Goal: Task Accomplishment & Management: Manage account settings

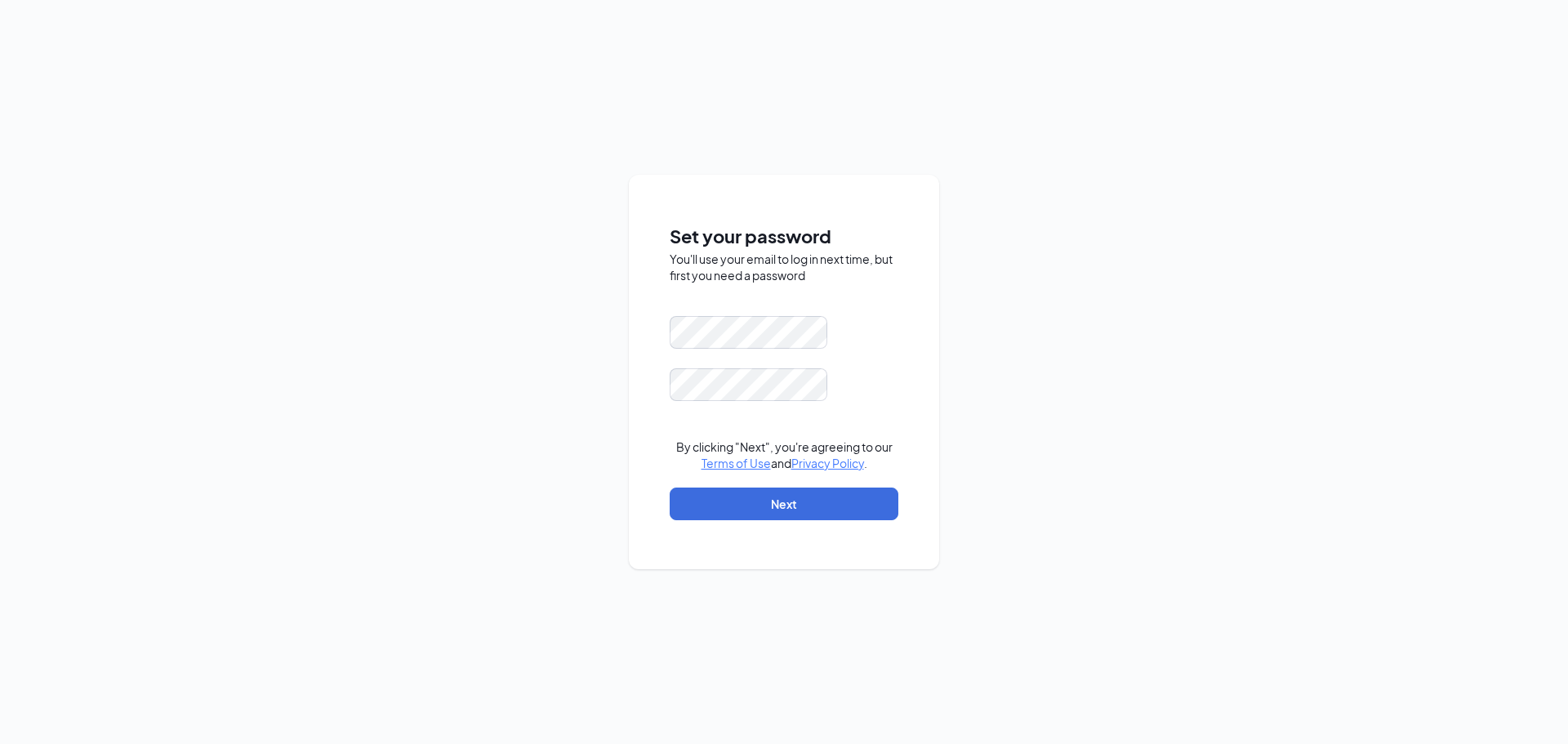
click at [989, 304] on div "Set your password You'll use your email to log in next time, but first you need…" at bounding box center [784, 372] width 1568 height 744
click at [852, 395] on div at bounding box center [784, 384] width 229 height 32
click at [869, 522] on form "By clicking "Next", you're agreeing to our Terms of Use and Privacy Policy . Ne…" at bounding box center [784, 426] width 229 height 221
click at [871, 500] on button "Next" at bounding box center [784, 503] width 229 height 32
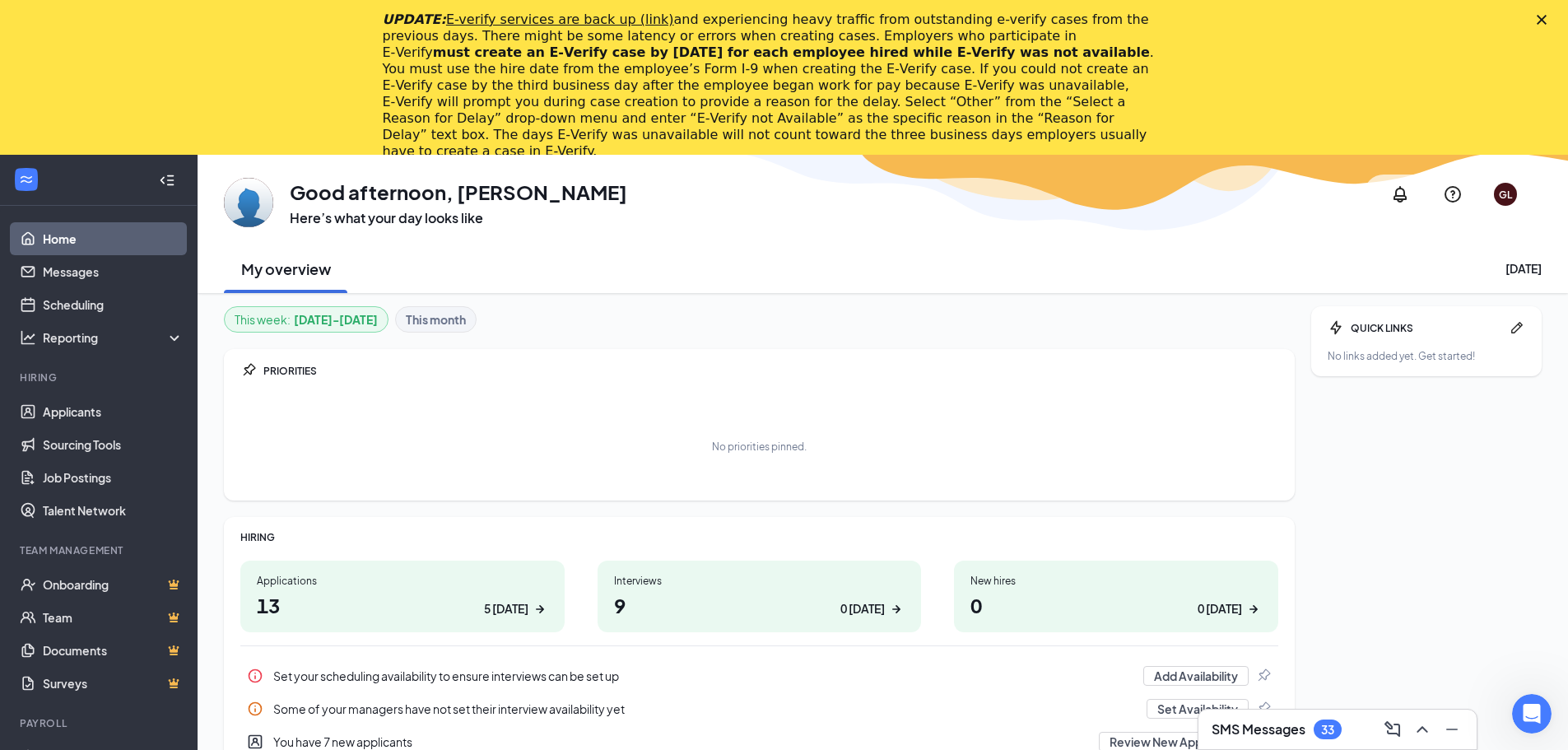
click at [1547, 23] on icon "Close" at bounding box center [1542, 20] width 10 height 10
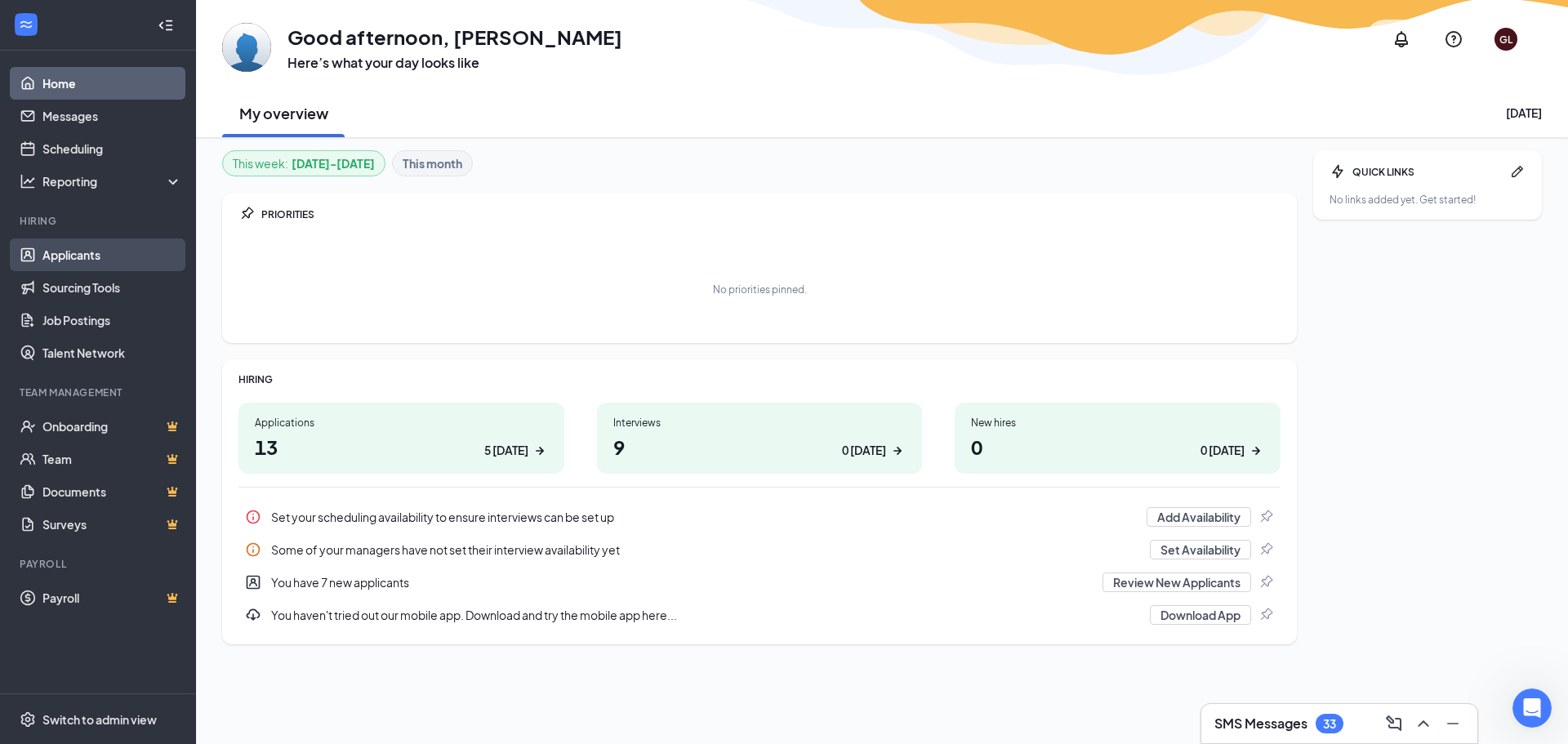
click at [153, 245] on link "Applicants" at bounding box center [112, 255] width 139 height 32
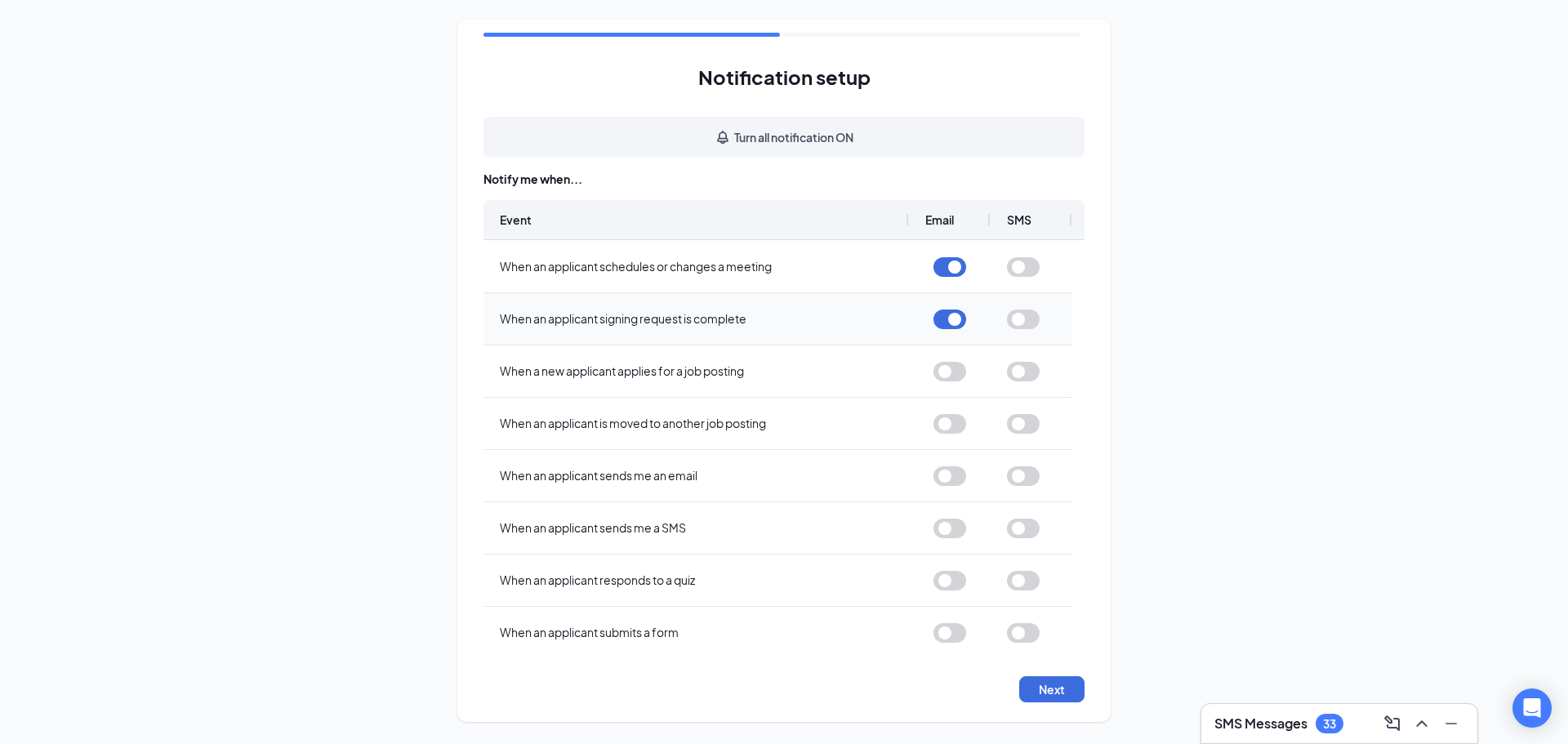
click at [952, 318] on button "button" at bounding box center [949, 319] width 32 height 20
click at [951, 383] on div at bounding box center [949, 372] width 32 height 50
click at [950, 377] on button "button" at bounding box center [949, 372] width 32 height 20
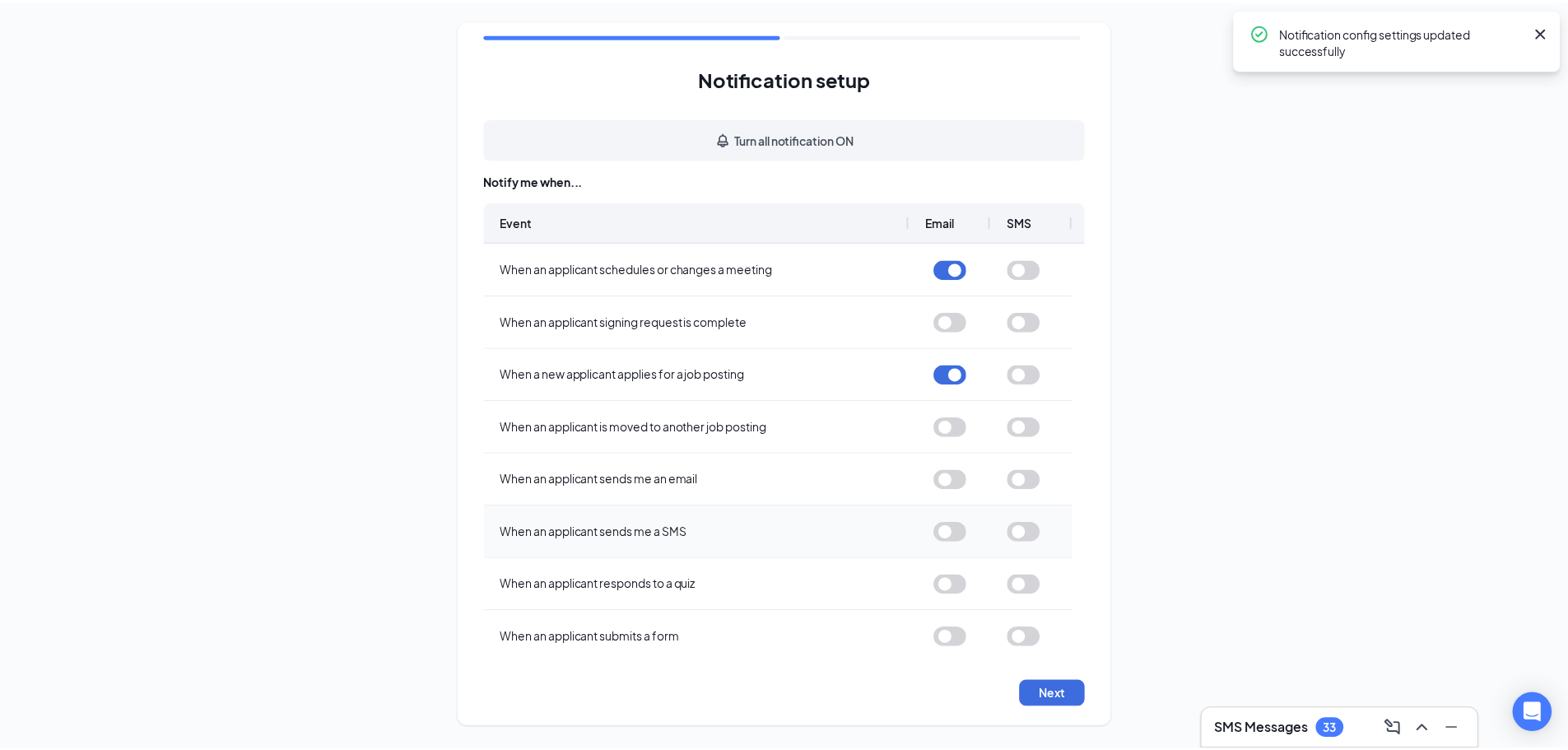
scroll to position [115, 0]
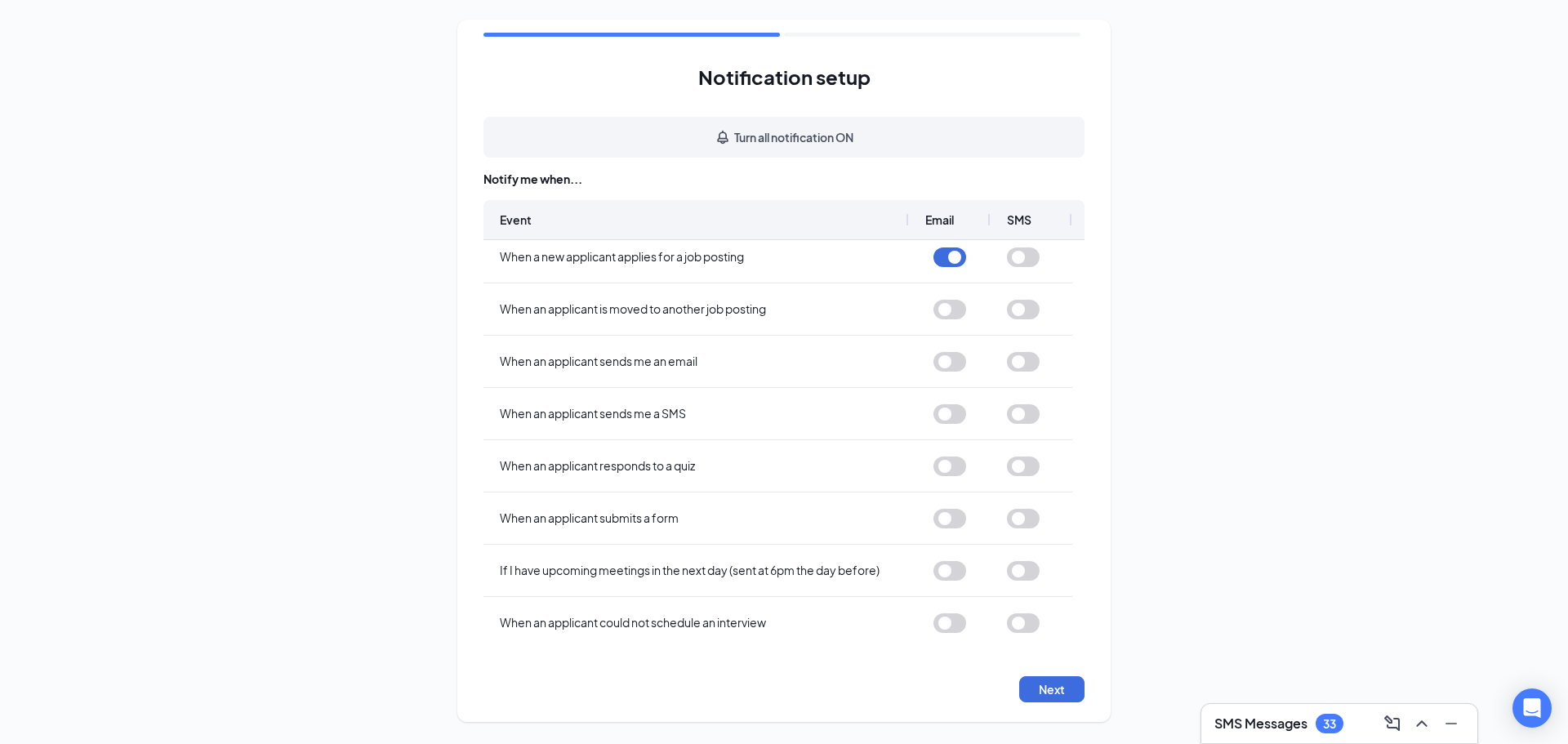
click at [1065, 673] on div "Notification setup Turn all notification ON Notify me when... Event Email SMS W…" at bounding box center [784, 371] width 653 height 703
click at [1054, 690] on button "Next" at bounding box center [1051, 690] width 66 height 27
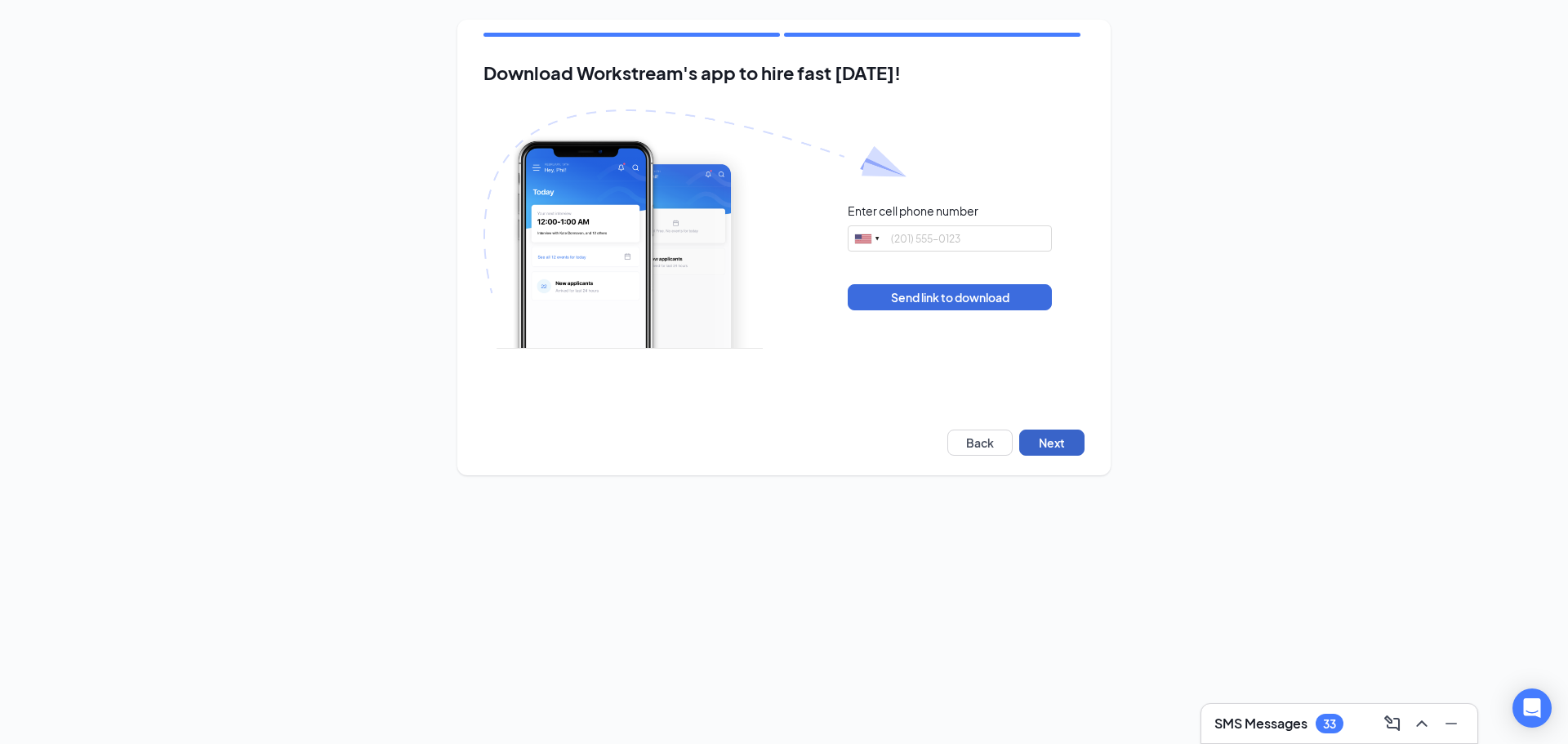
click at [1029, 439] on button "Next" at bounding box center [1051, 443] width 66 height 27
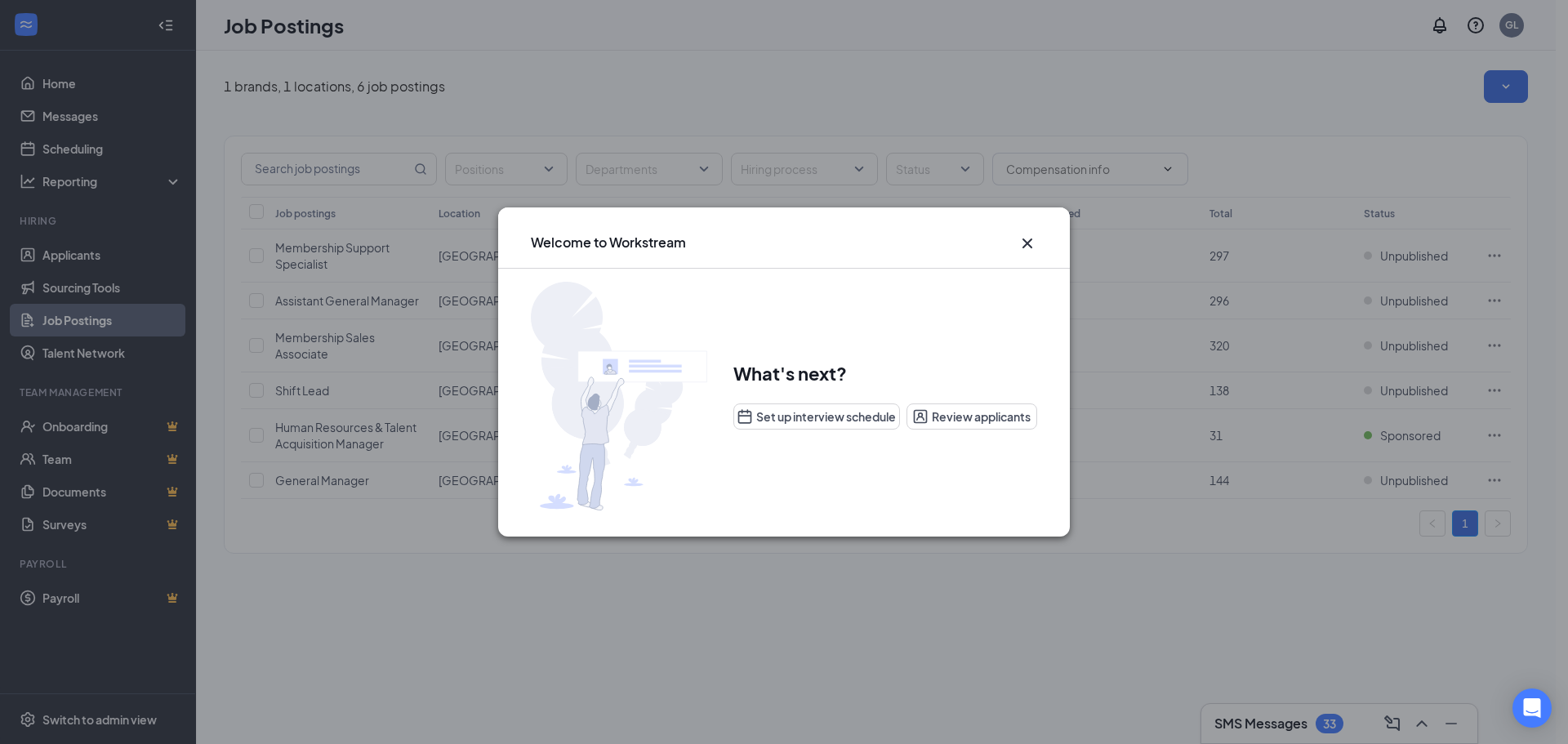
click at [1027, 241] on icon "Cross" at bounding box center [1027, 244] width 20 height 20
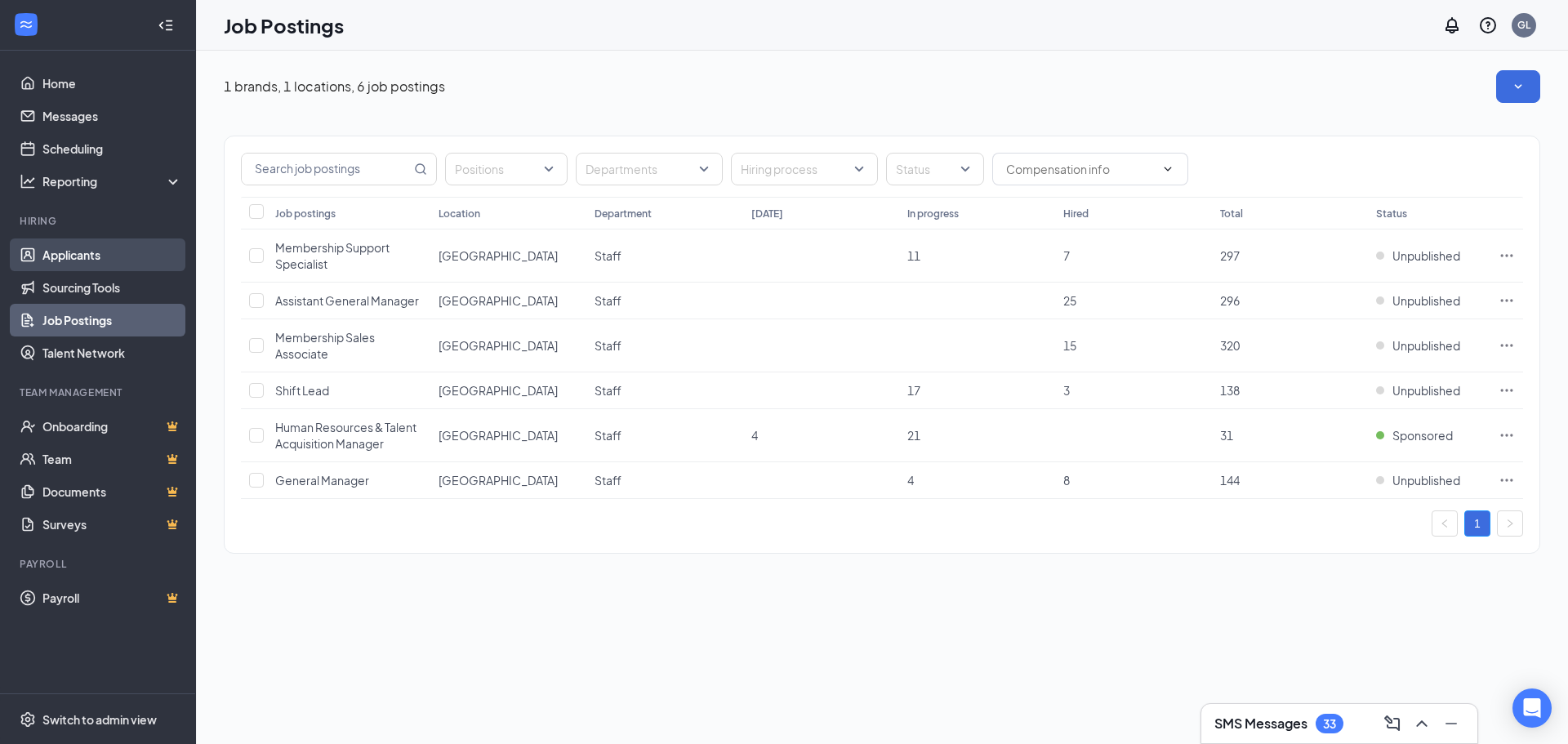
click at [111, 252] on link "Applicants" at bounding box center [112, 255] width 139 height 32
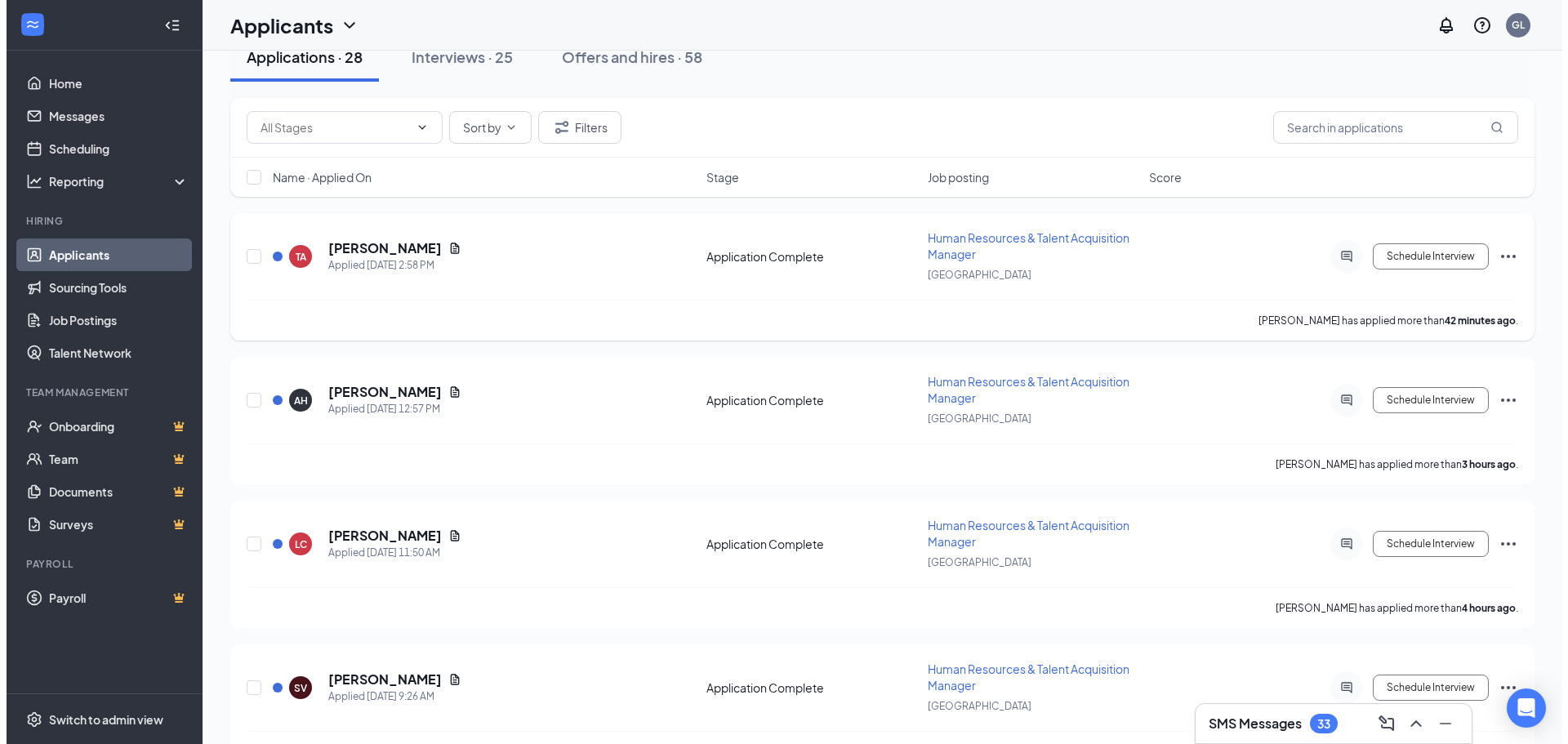
scroll to position [272, 0]
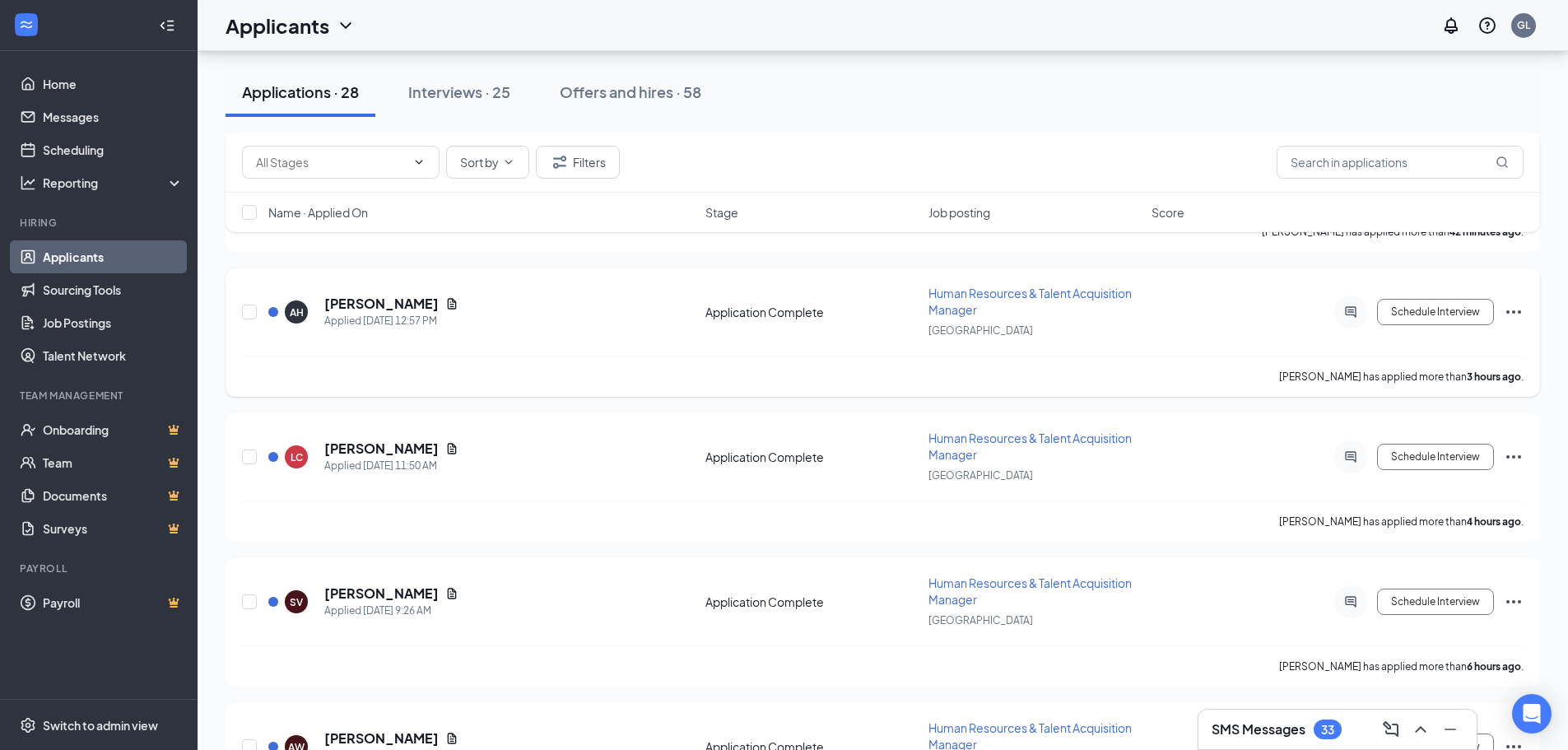
click at [448, 302] on icon "Document" at bounding box center [452, 304] width 9 height 11
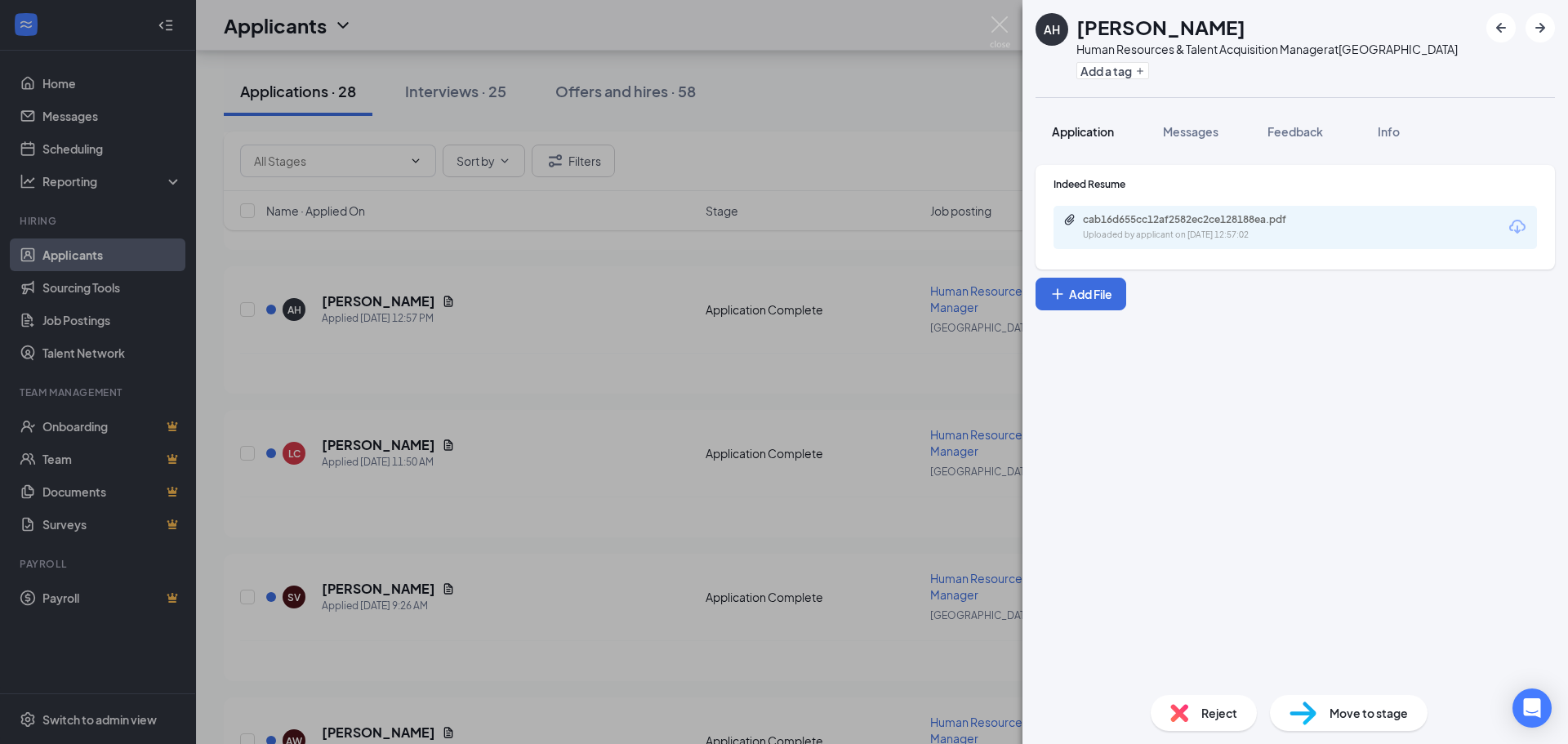
click at [1067, 141] on button "Application" at bounding box center [1083, 131] width 95 height 41
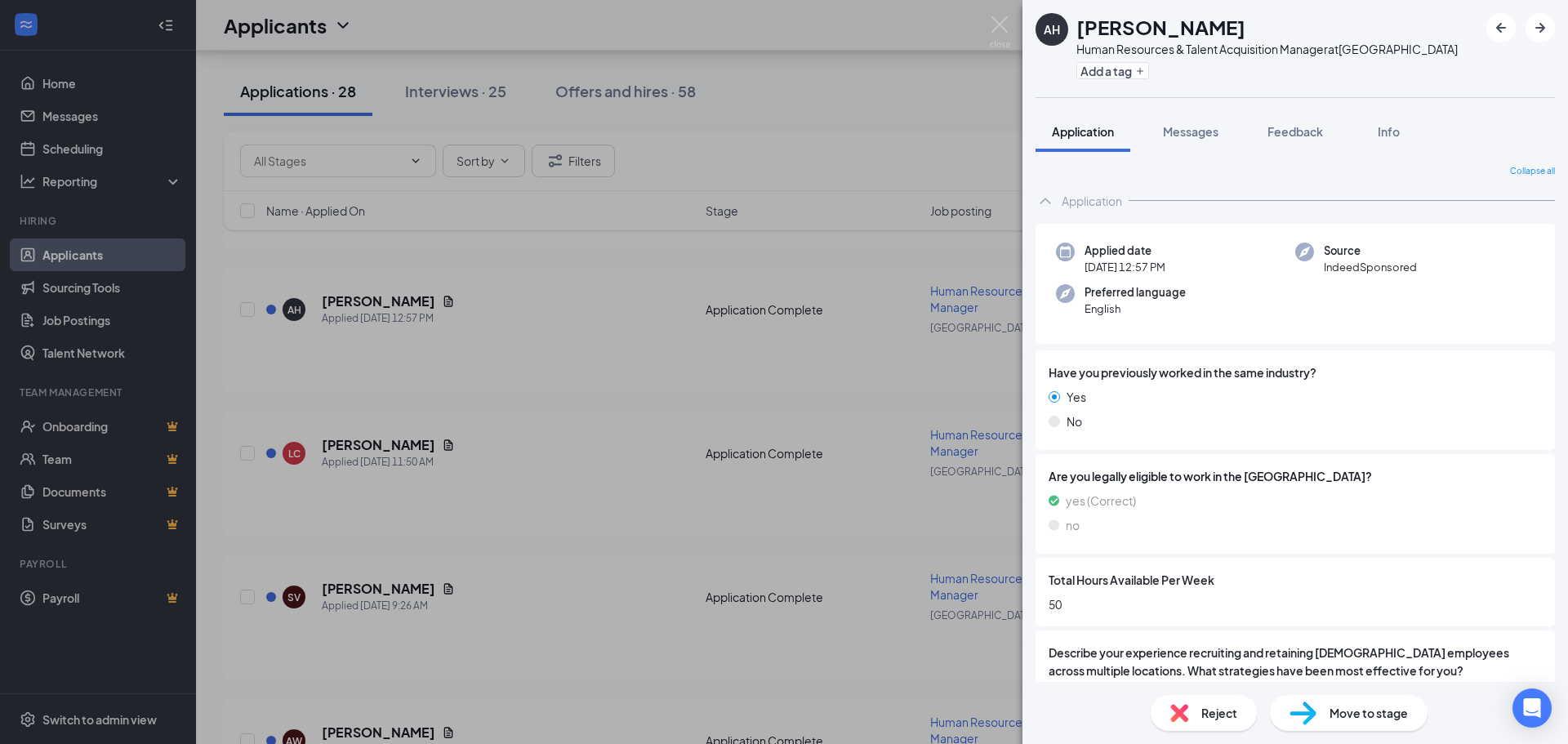
click at [1047, 202] on icon "ChevronUp" at bounding box center [1046, 201] width 20 height 20
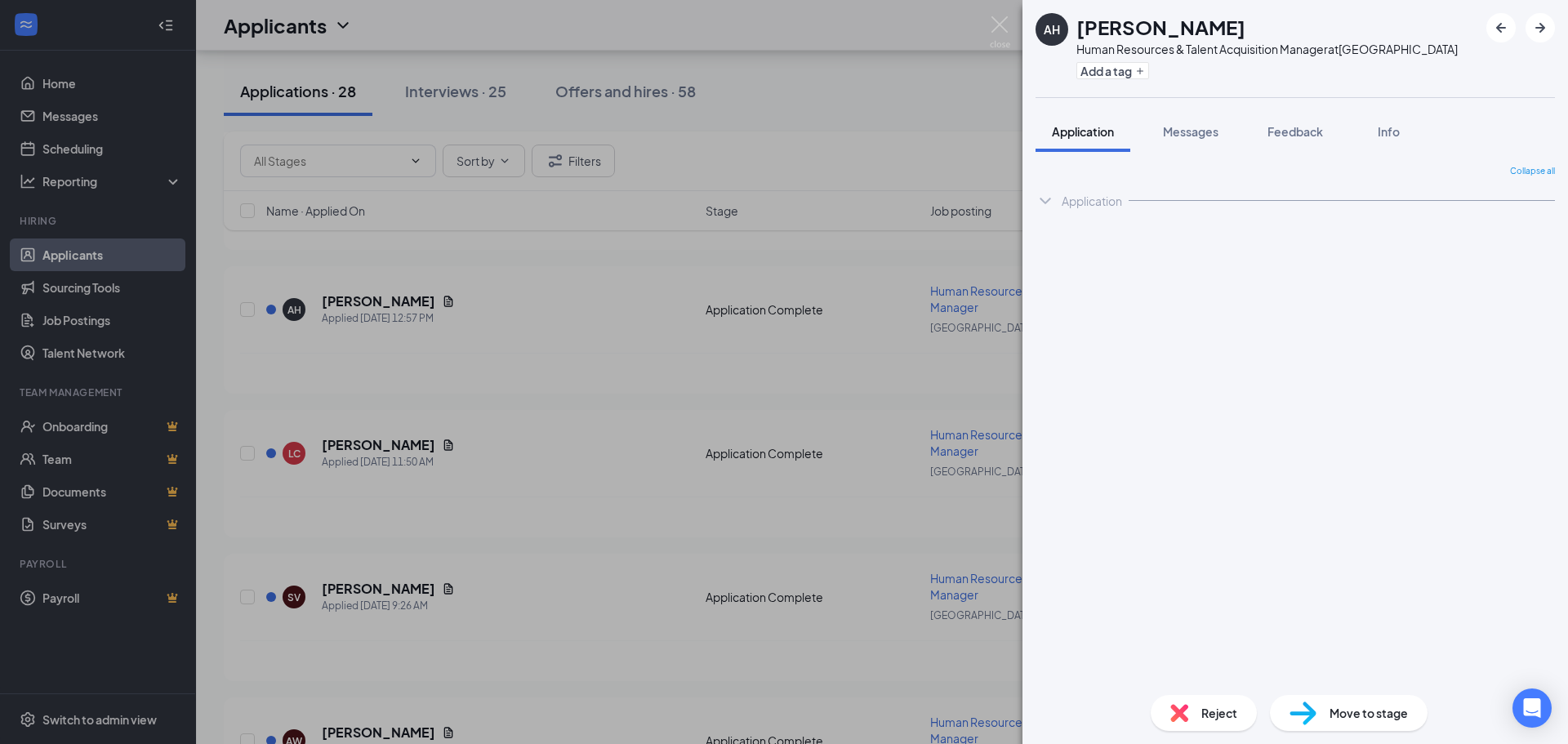
click at [1047, 202] on icon "ChevronDown" at bounding box center [1045, 201] width 11 height 7
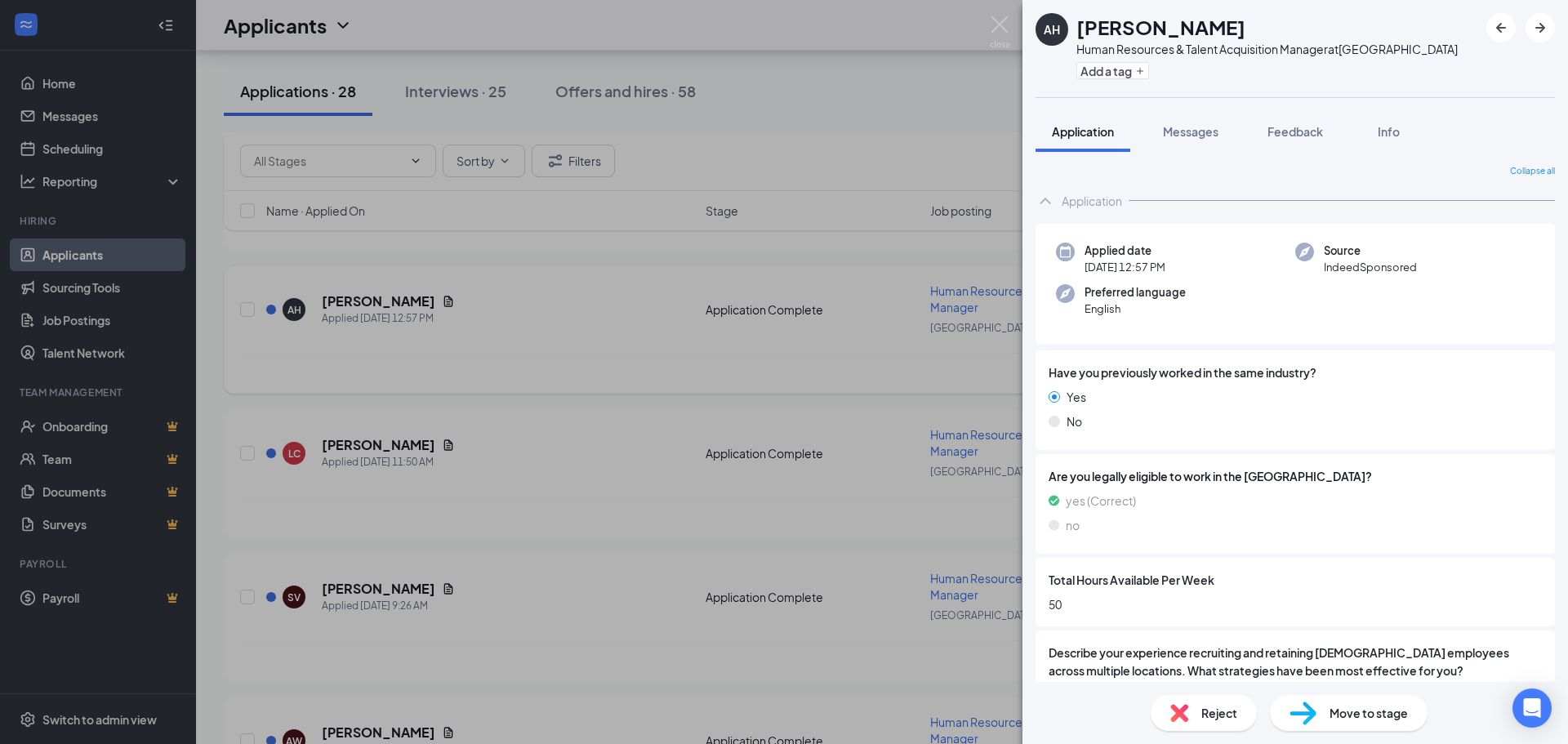
drag, startPoint x: 422, startPoint y: 307, endPoint x: 435, endPoint y: 300, distance: 14.8
click at [422, 307] on div "AH [PERSON_NAME] Human Resources & Talent Acquisition Manager at [GEOGRAPHIC_DA…" at bounding box center [784, 372] width 1568 height 744
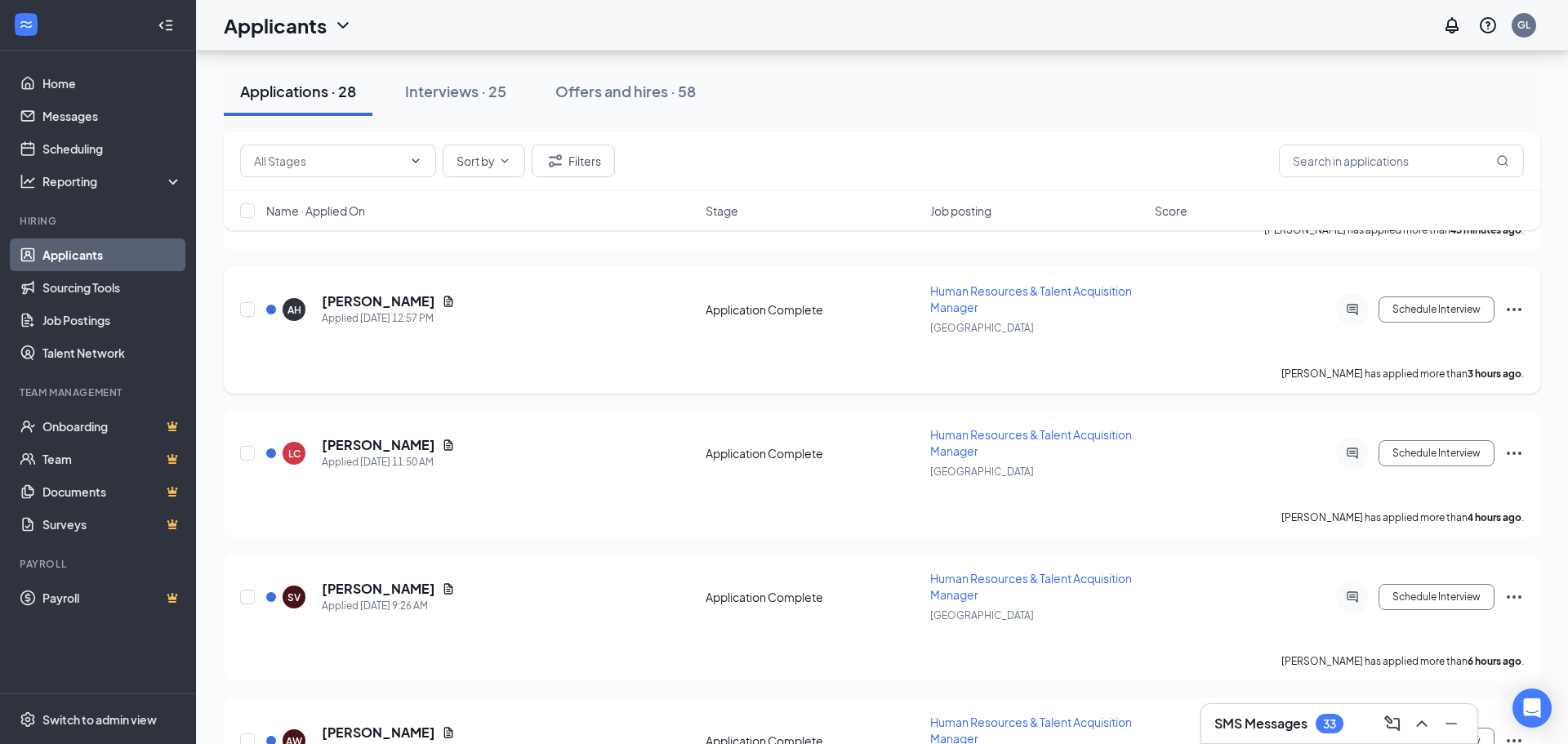
click at [442, 300] on icon "Document" at bounding box center [449, 302] width 13 height 13
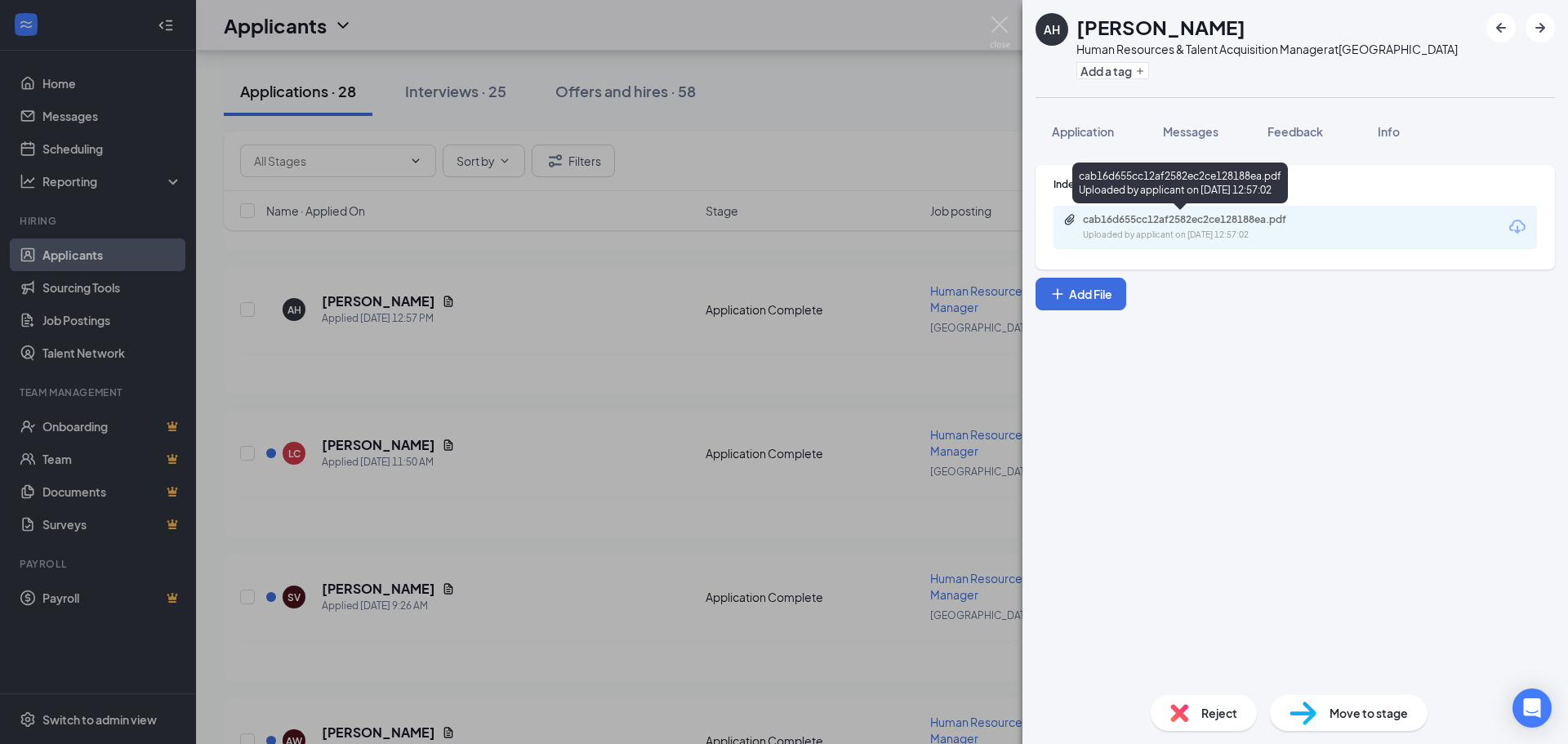
click at [1287, 227] on div "cab16d655cc12af2582ec2ce128188ea.pdf Uploaded by applicant on [DATE] 12:57:02" at bounding box center [1195, 227] width 265 height 28
drag, startPoint x: 998, startPoint y: 100, endPoint x: 1519, endPoint y: 39, distance: 524.6
click at [998, 100] on div "AH [PERSON_NAME] Human Resources & Talent Acquisition Manager at [GEOGRAPHIC_DA…" at bounding box center [784, 372] width 1568 height 744
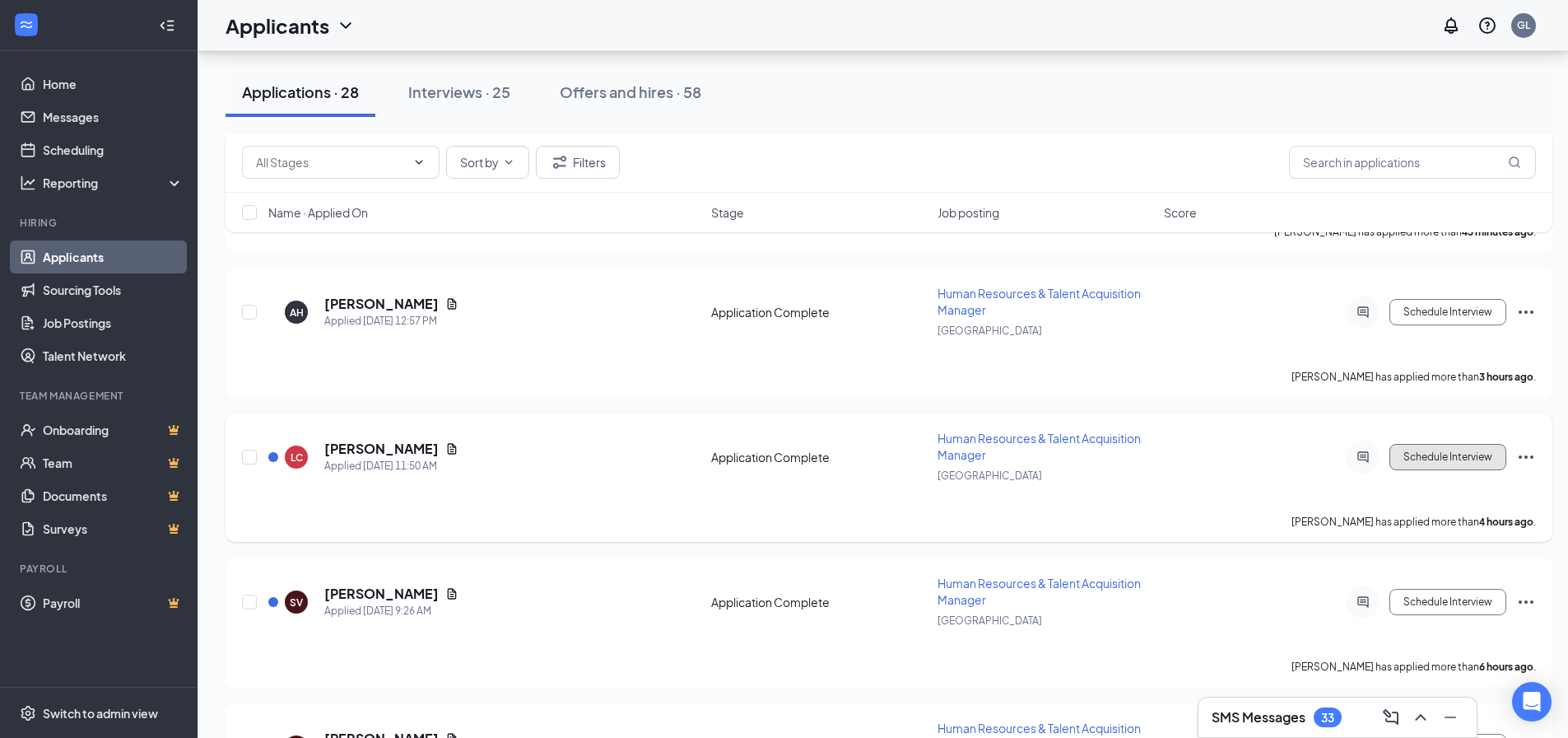
click at [1441, 461] on button "Schedule Interview" at bounding box center [1448, 457] width 117 height 27
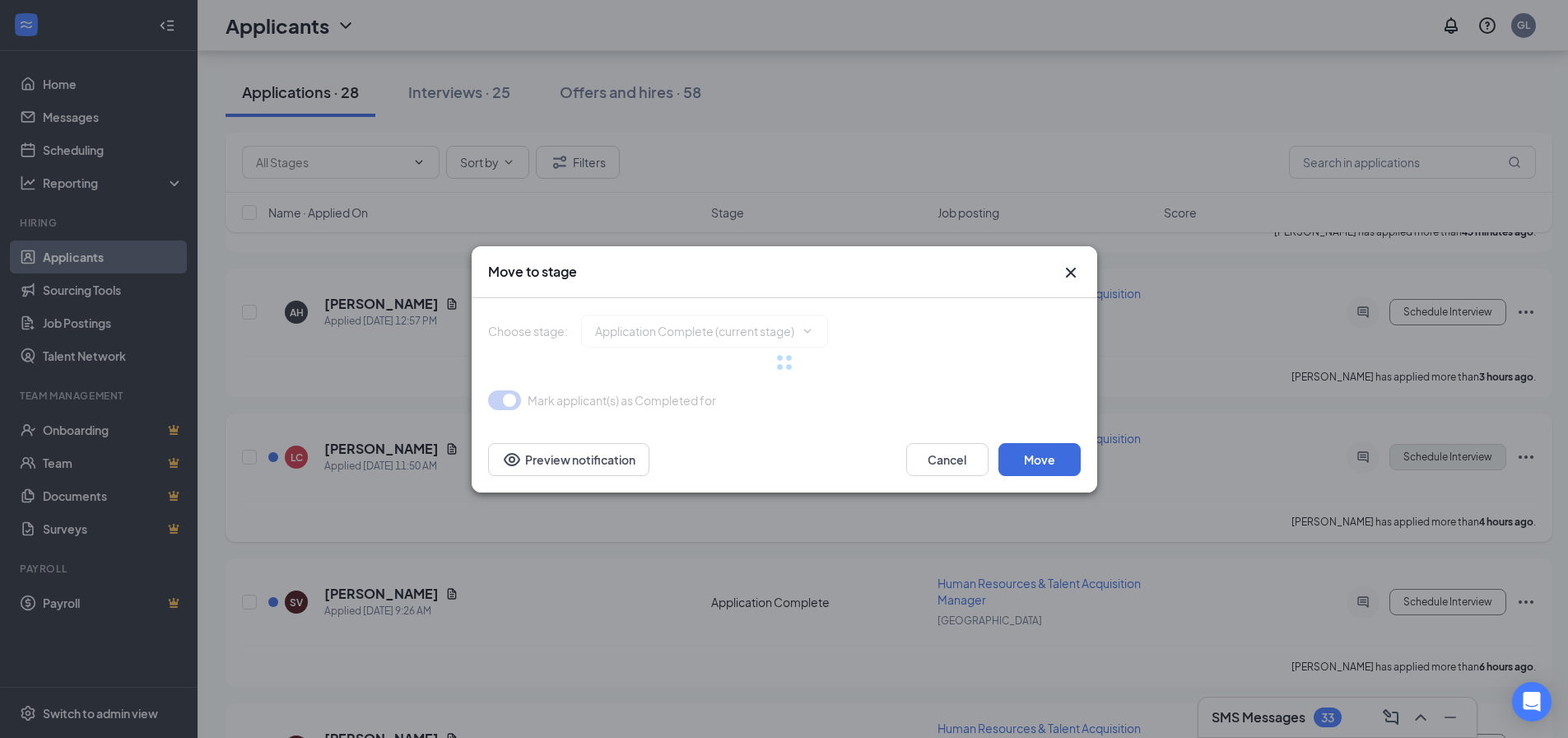
type input "Onsite Interview (next stage)"
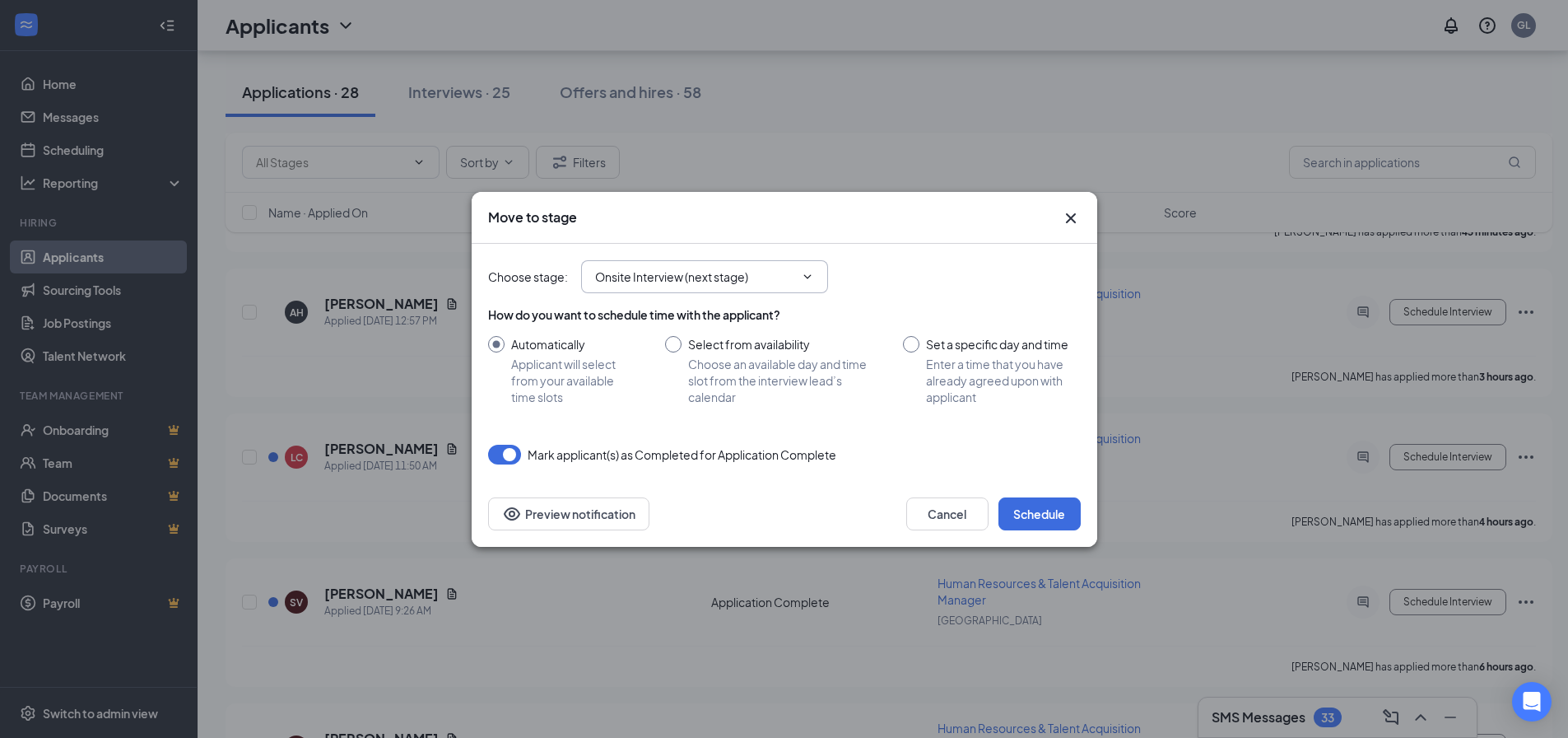
click at [697, 270] on input "Onsite Interview (next stage)" at bounding box center [695, 277] width 199 height 18
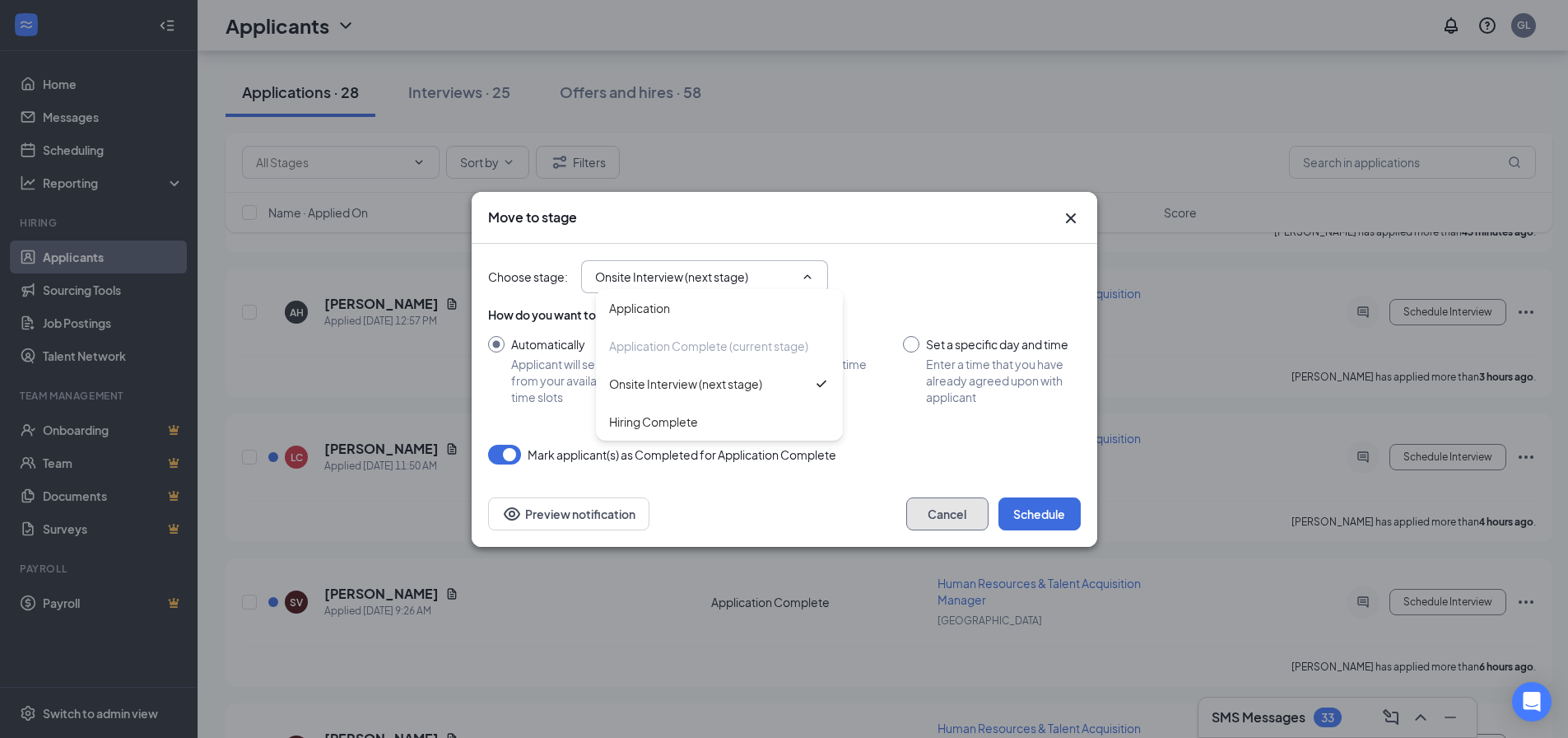
click at [952, 506] on button "Cancel" at bounding box center [947, 513] width 82 height 33
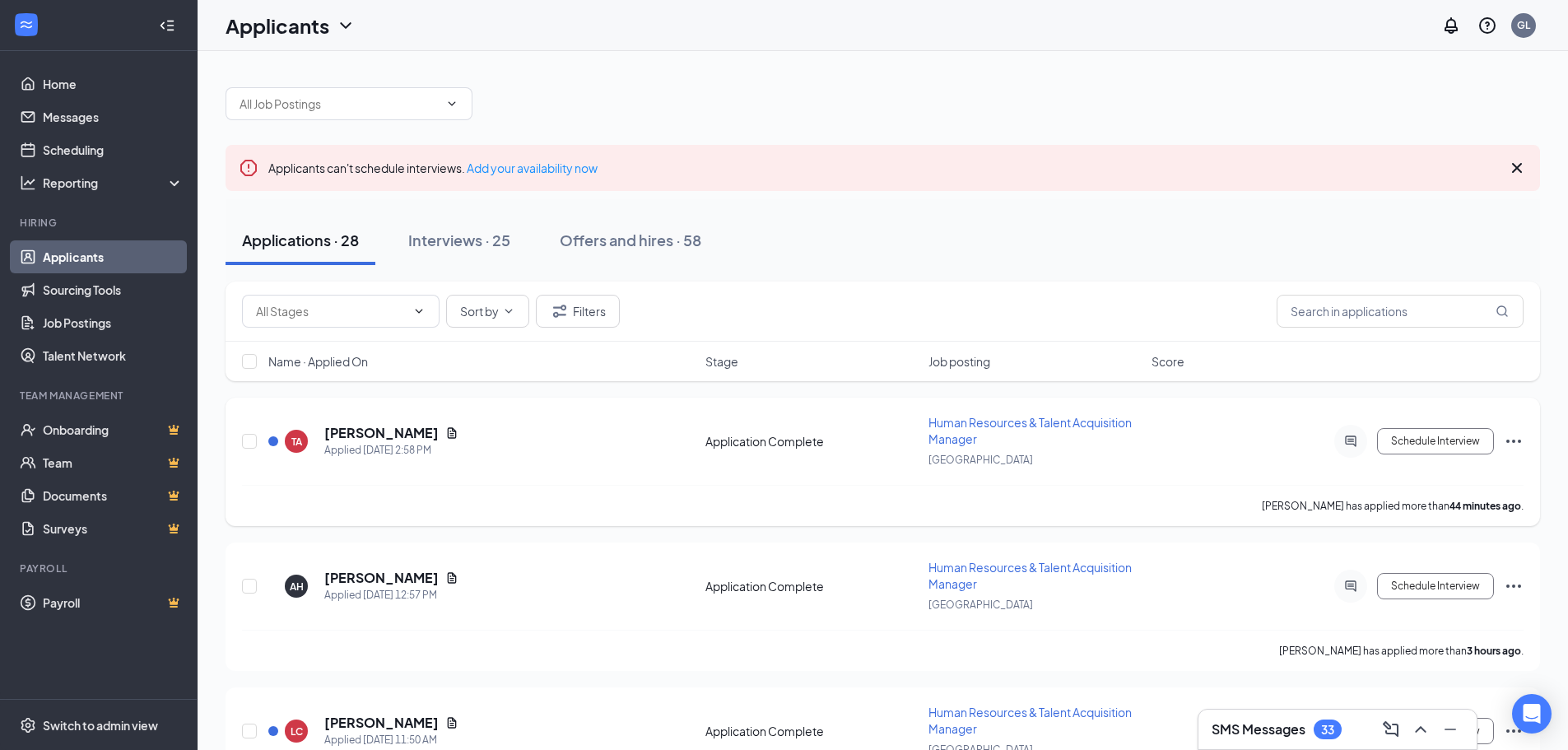
click at [1523, 442] on icon "Ellipses" at bounding box center [1515, 441] width 20 height 20
click at [705, 403] on div "TA [PERSON_NAME] Applied [DATE] 2:58 PM Application Complete Human Resources & …" at bounding box center [883, 462] width 1315 height 129
click at [584, 301] on button "Filters" at bounding box center [578, 311] width 84 height 33
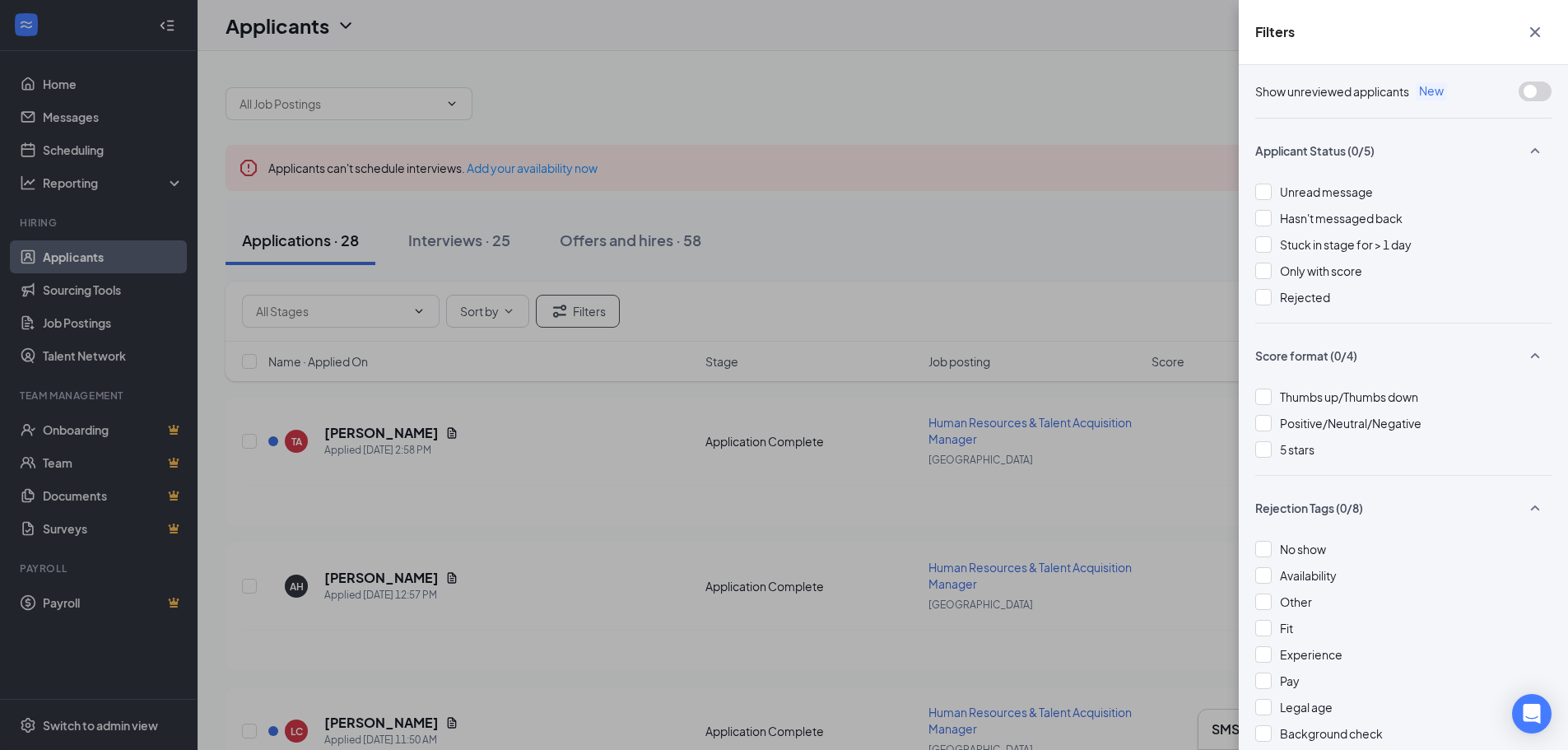
click at [1540, 32] on icon "Cross" at bounding box center [1535, 33] width 20 height 20
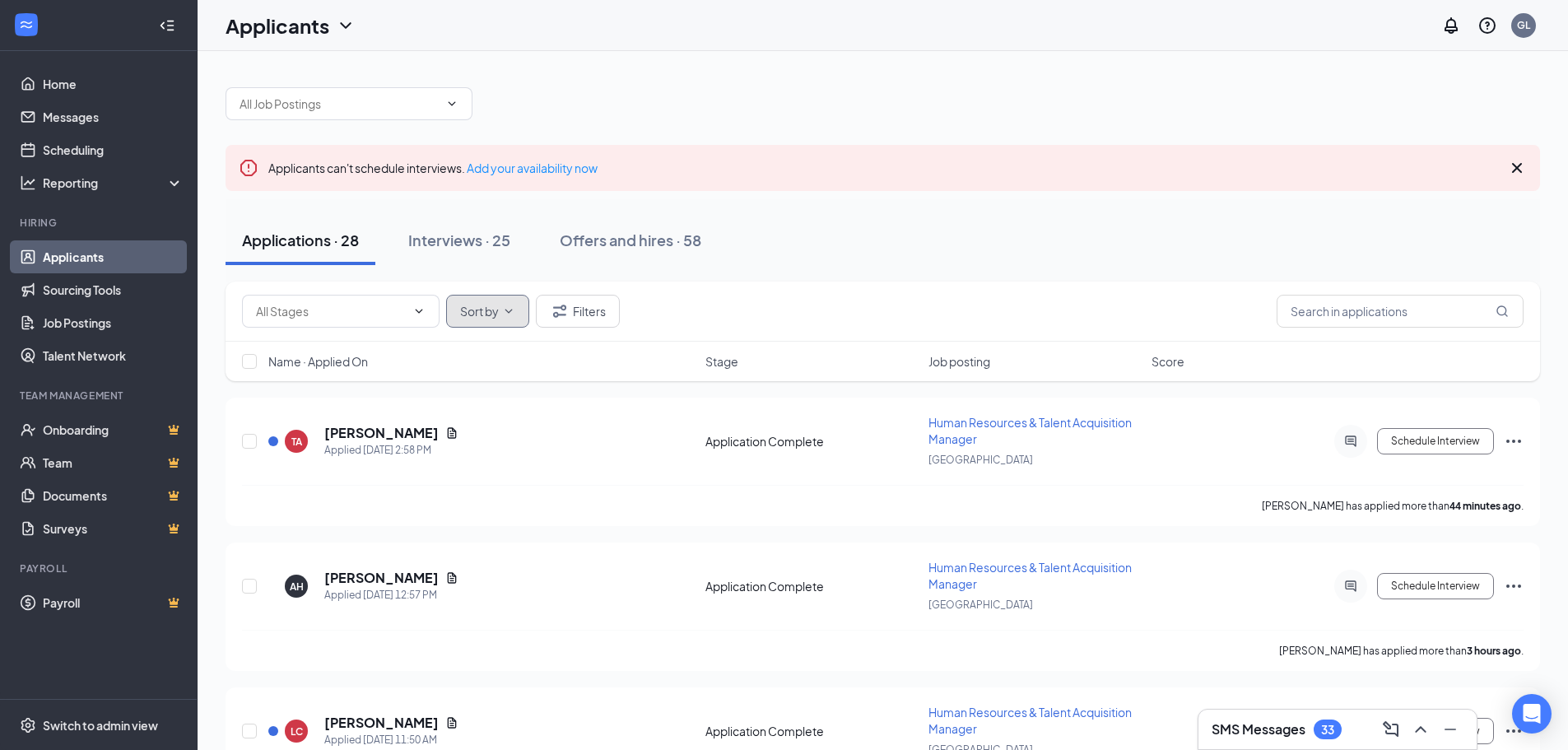
click at [467, 314] on span "Sort by" at bounding box center [480, 311] width 38 height 12
click at [510, 428] on div "Job posting" at bounding box center [545, 428] width 178 height 17
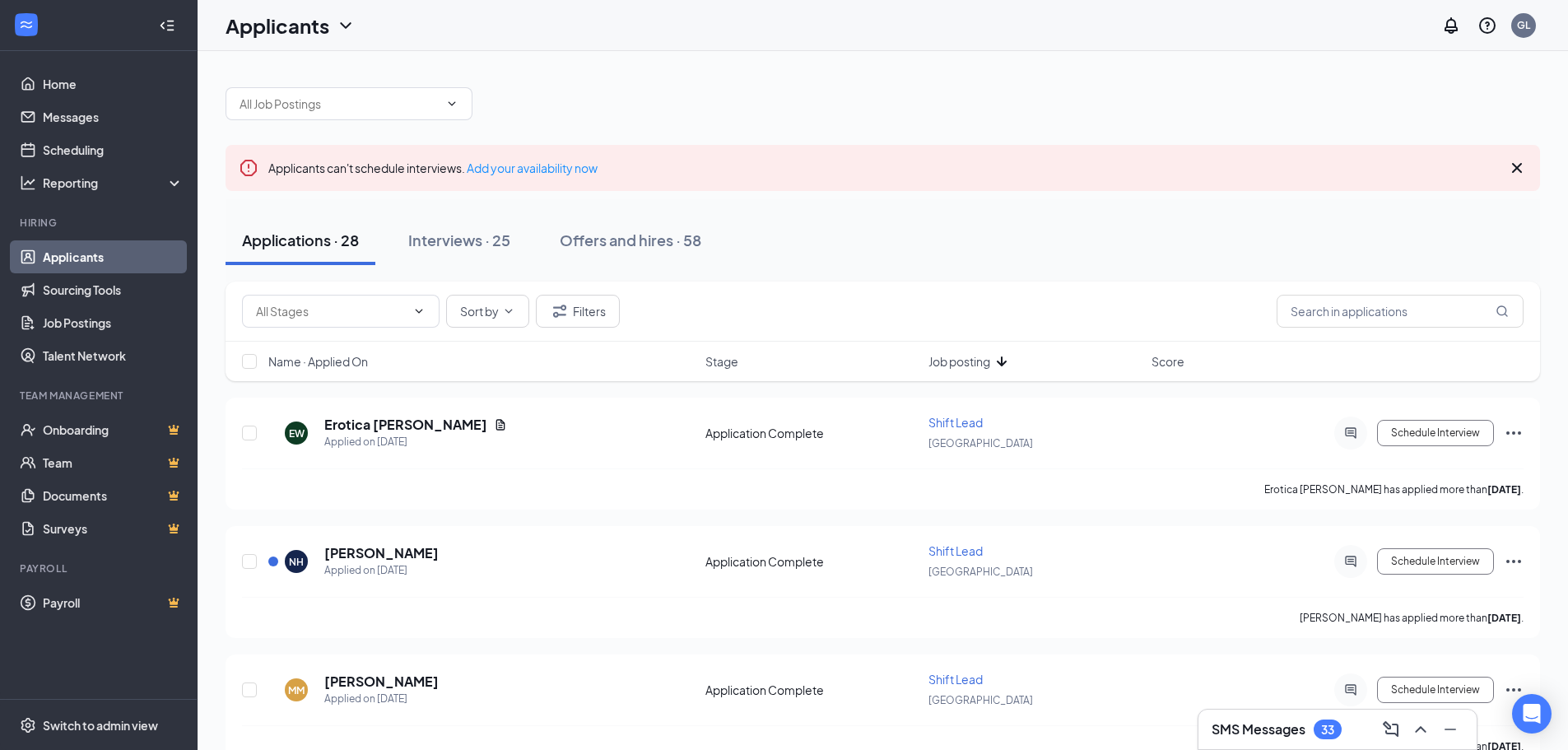
click at [1006, 361] on icon "ArrowDown" at bounding box center [1002, 362] width 20 height 20
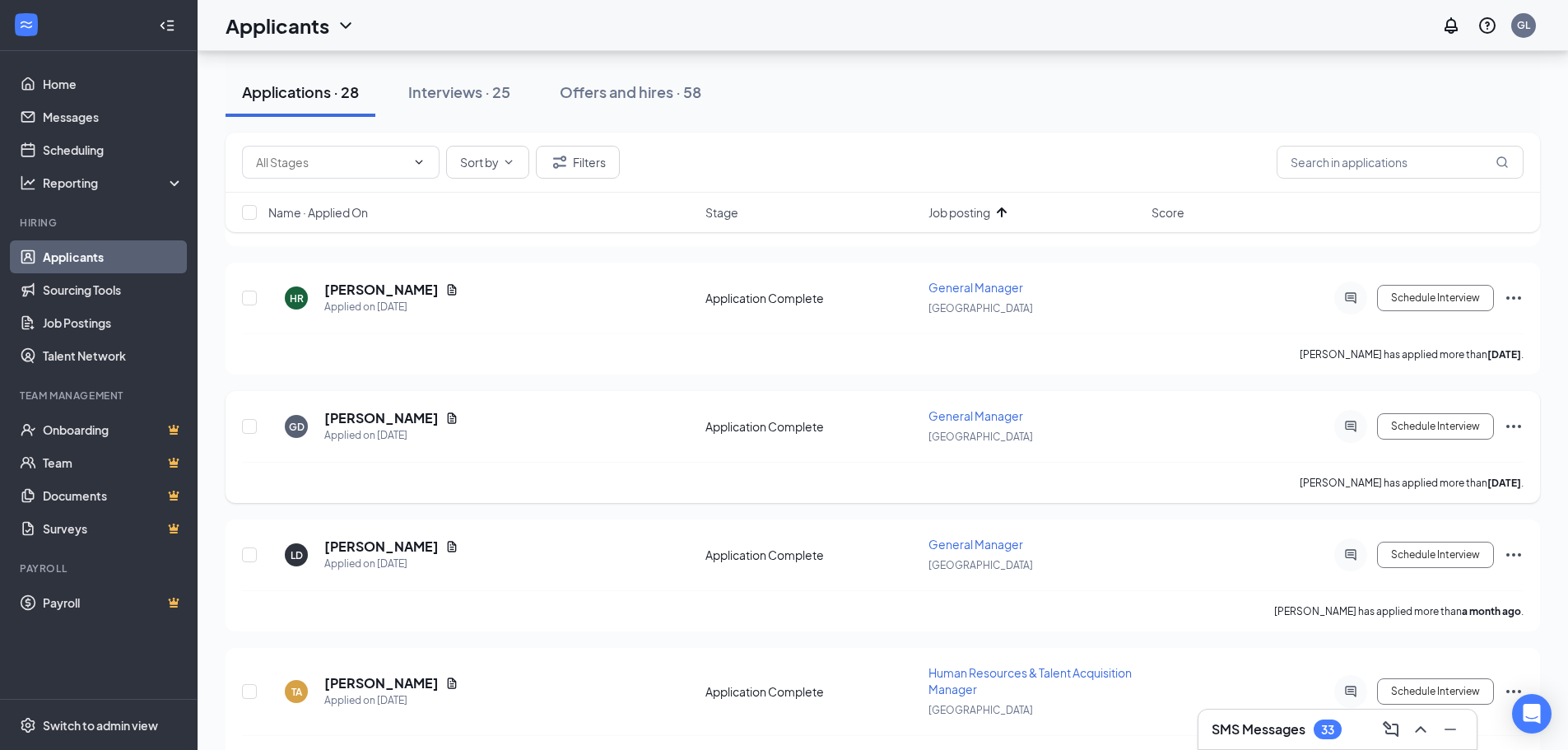
scroll to position [274, 0]
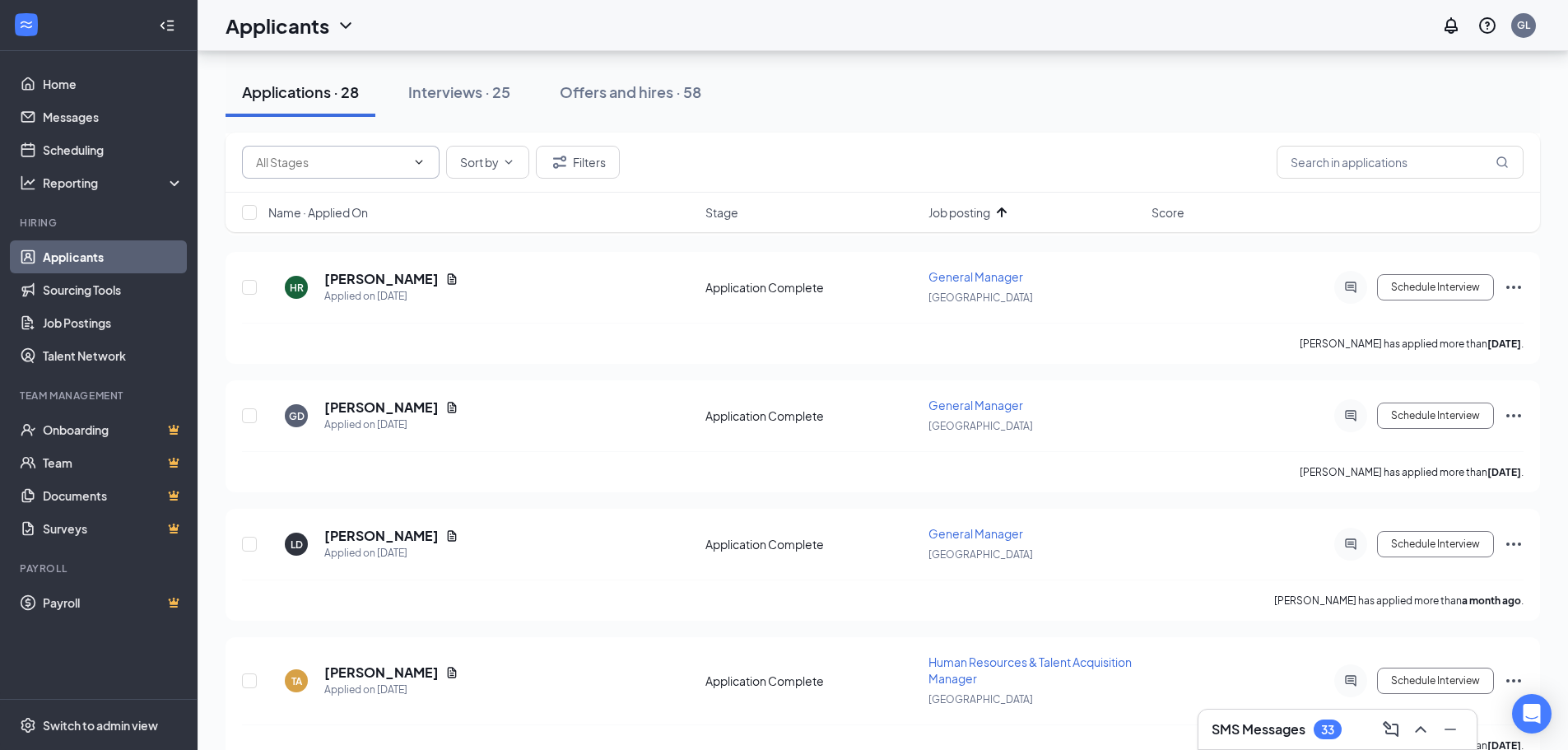
click at [334, 157] on input "text" at bounding box center [330, 162] width 150 height 18
click at [652, 123] on div "Applications · 28 Interviews · 25 Offers and hires · 58" at bounding box center [883, 92] width 1315 height 82
click at [863, 148] on div "Application Complete (83) Sort by Filters" at bounding box center [883, 161] width 1282 height 33
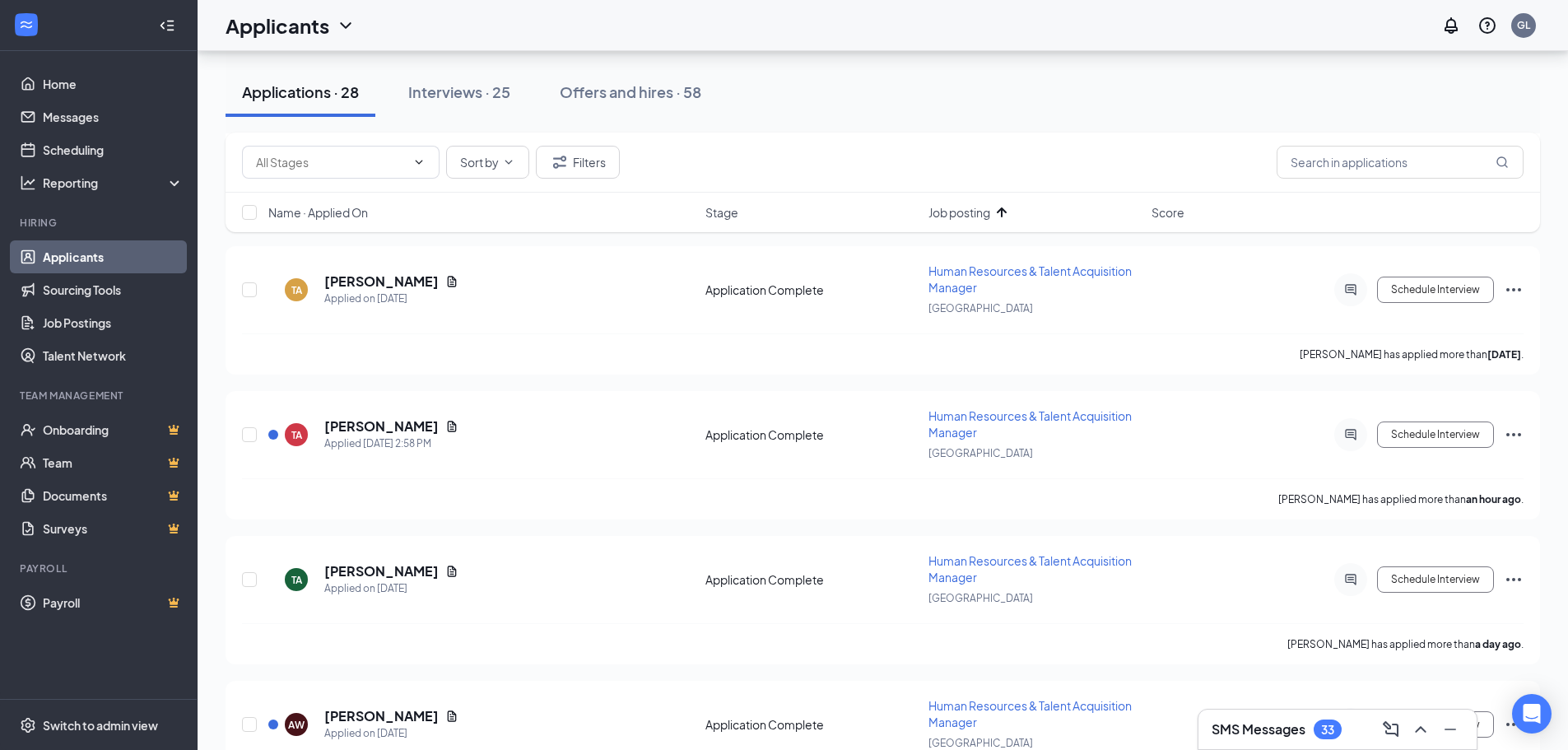
scroll to position [673, 0]
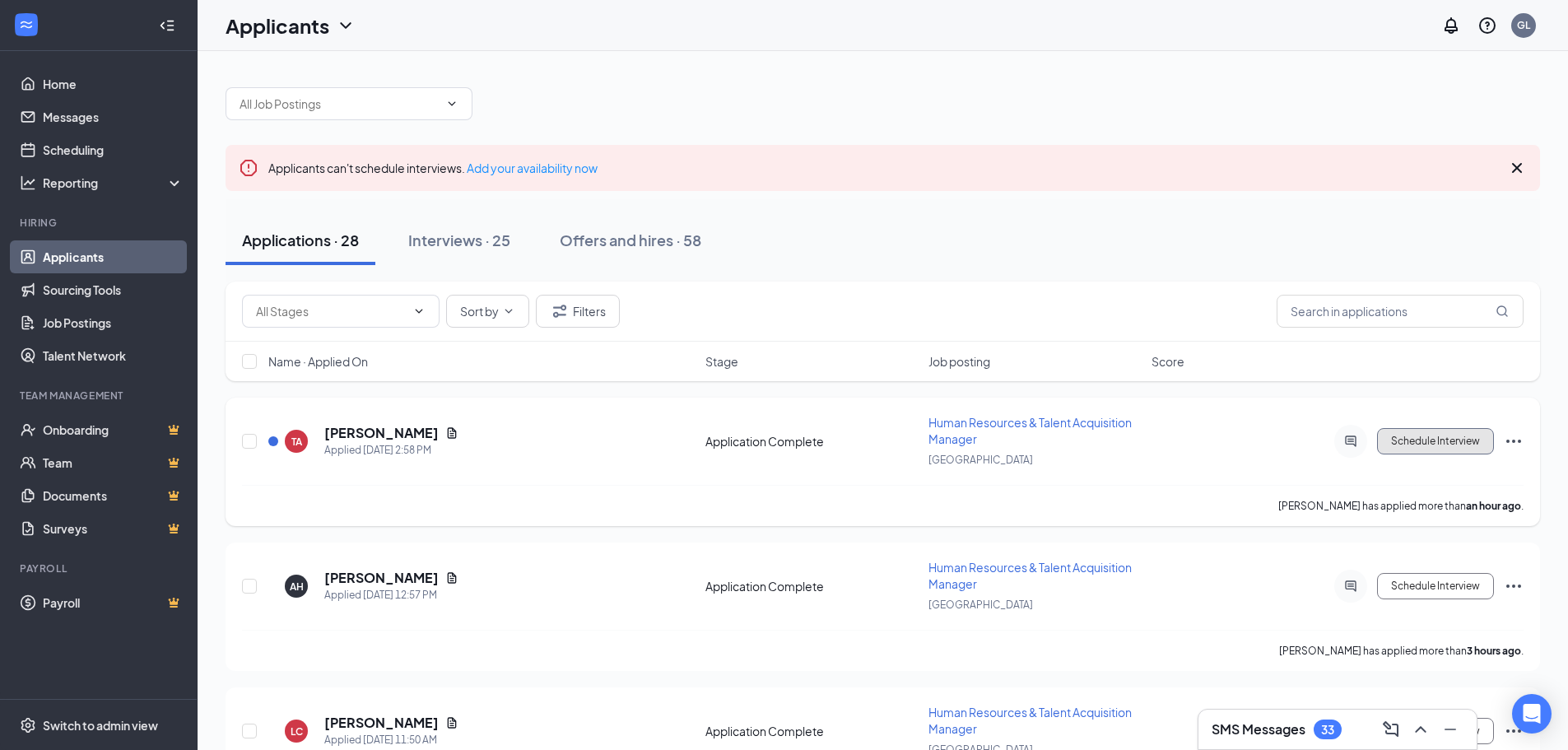
click at [1460, 437] on button "Schedule Interview" at bounding box center [1436, 441] width 117 height 27
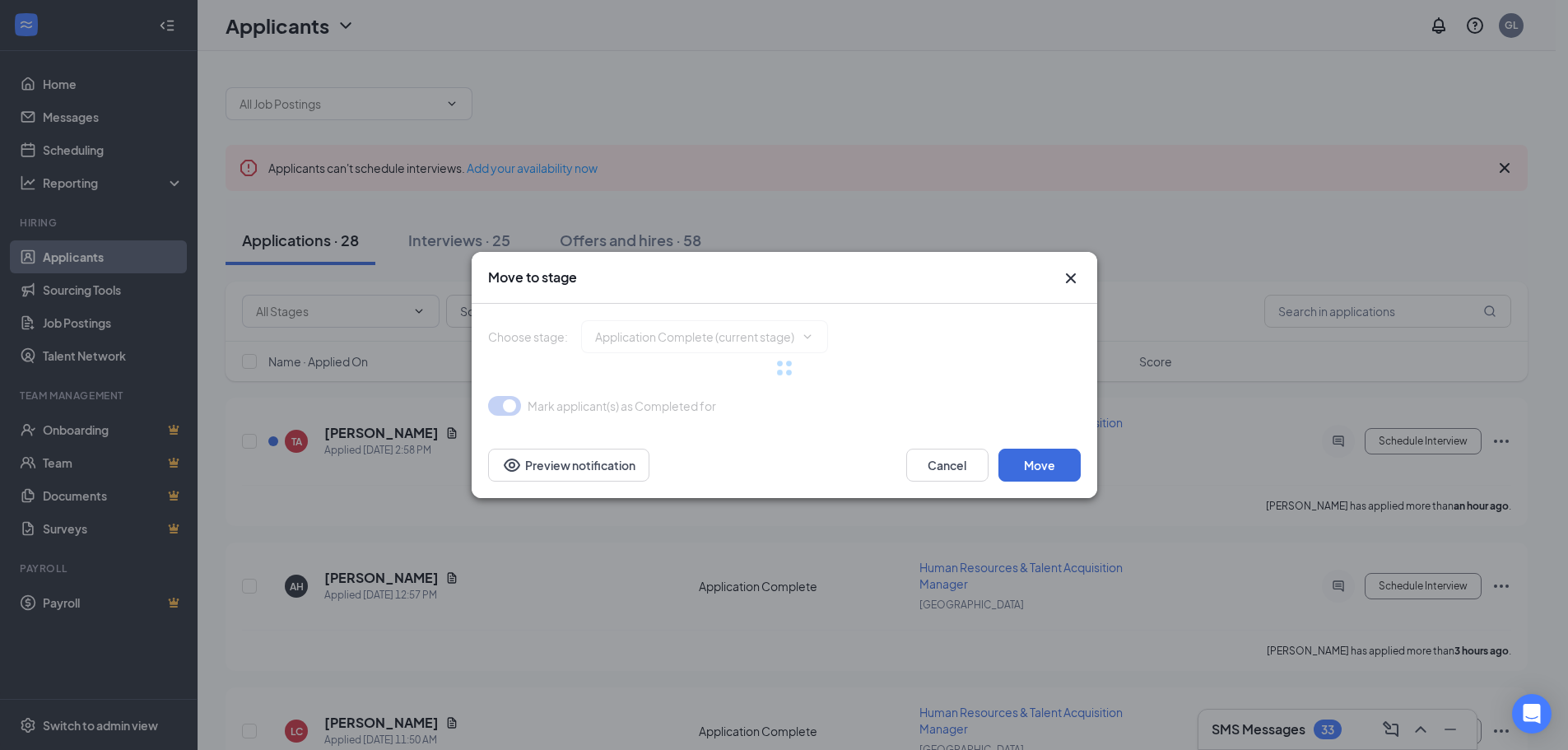
type input "Phone Call Interview (next stage)"
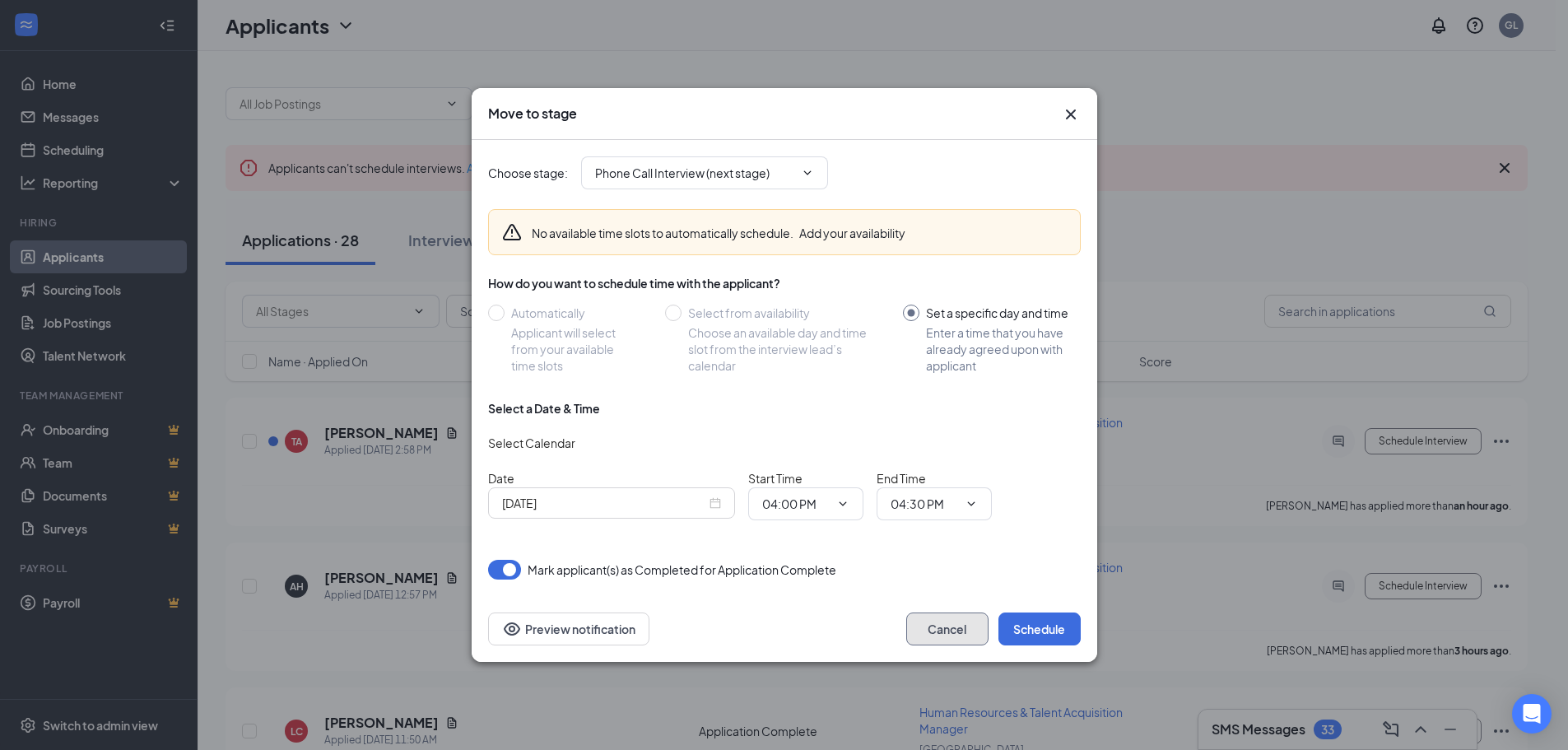
click at [968, 630] on button "Cancel" at bounding box center [947, 629] width 82 height 33
